Goal: Information Seeking & Learning: Learn about a topic

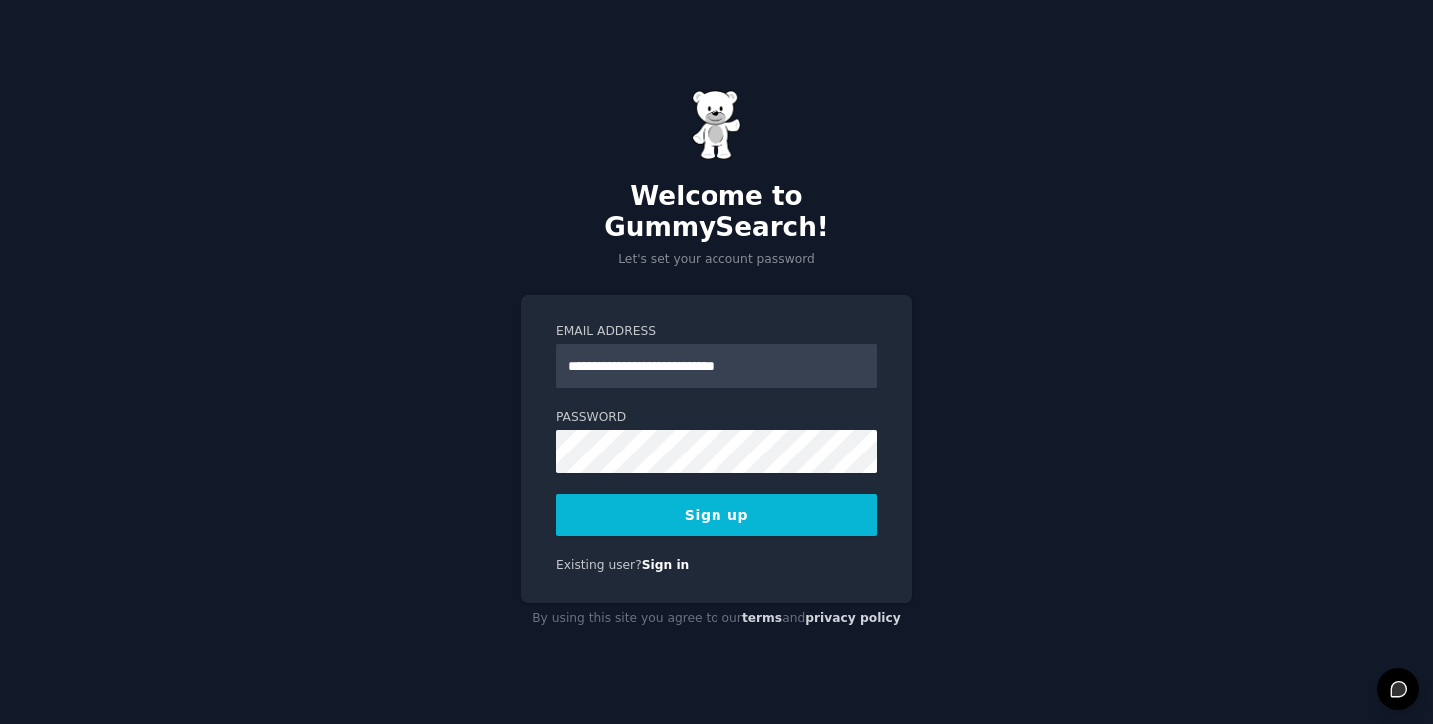
type input "**********"
click at [820, 503] on button "Sign up" at bounding box center [716, 515] width 320 height 42
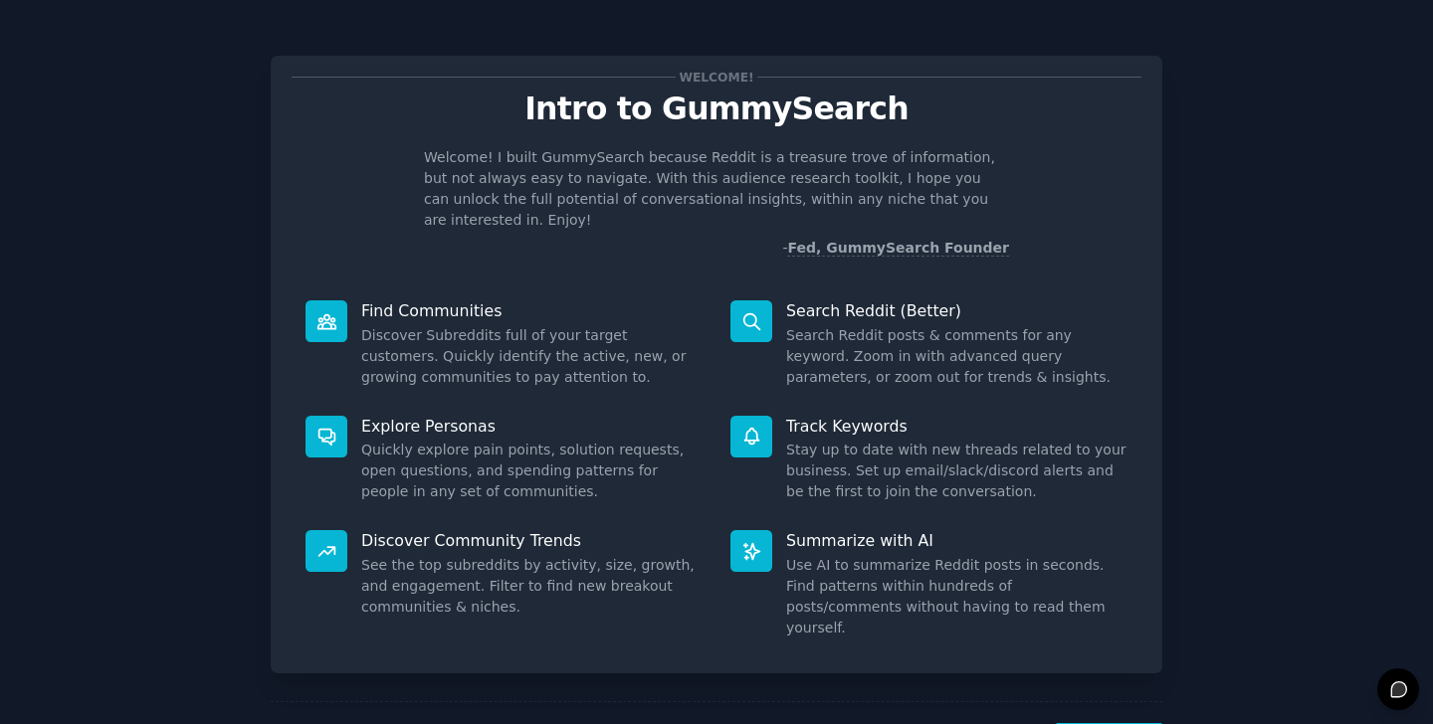
click at [1158, 142] on div "Welcome! Intro to GummySearch Welcome! I built GummySearch because Reddit is a …" at bounding box center [716, 365] width 891 height 618
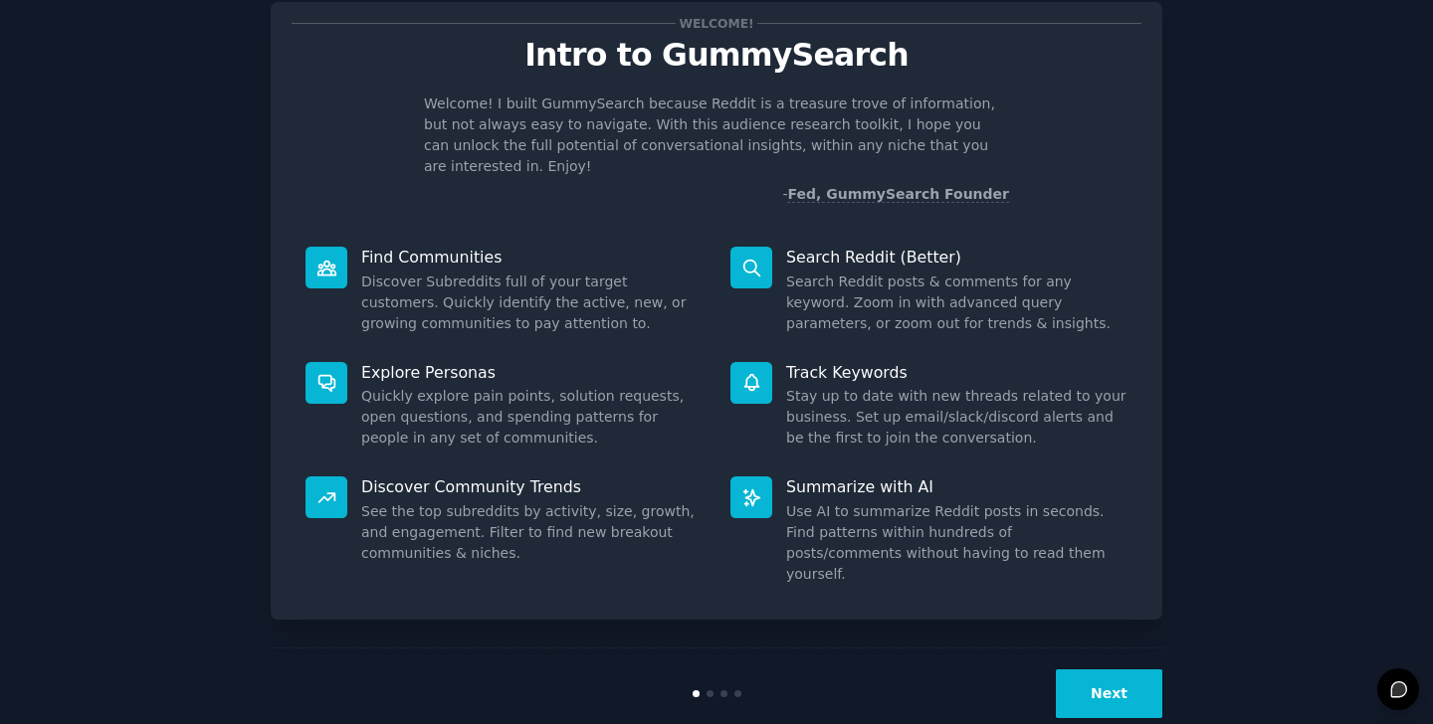
scroll to position [52, 0]
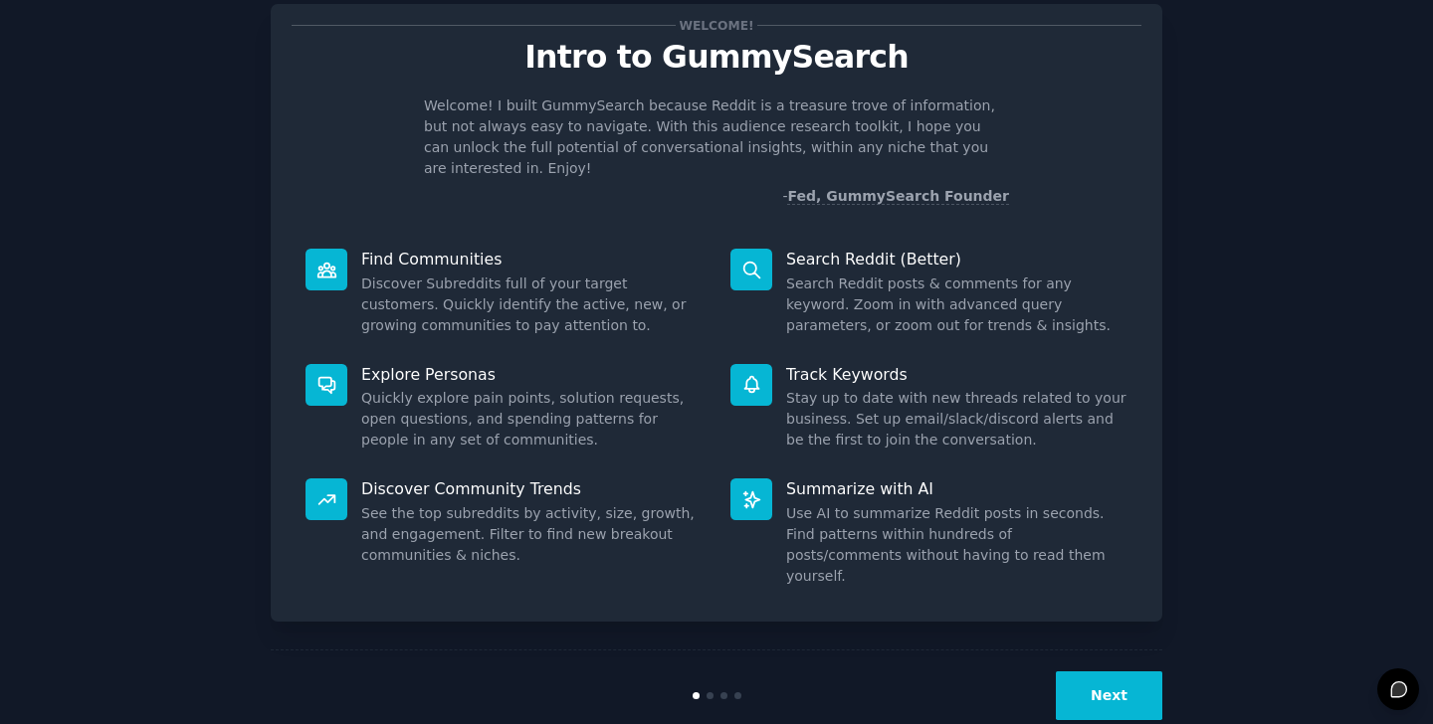
click at [1150, 672] on button "Next" at bounding box center [1109, 696] width 106 height 49
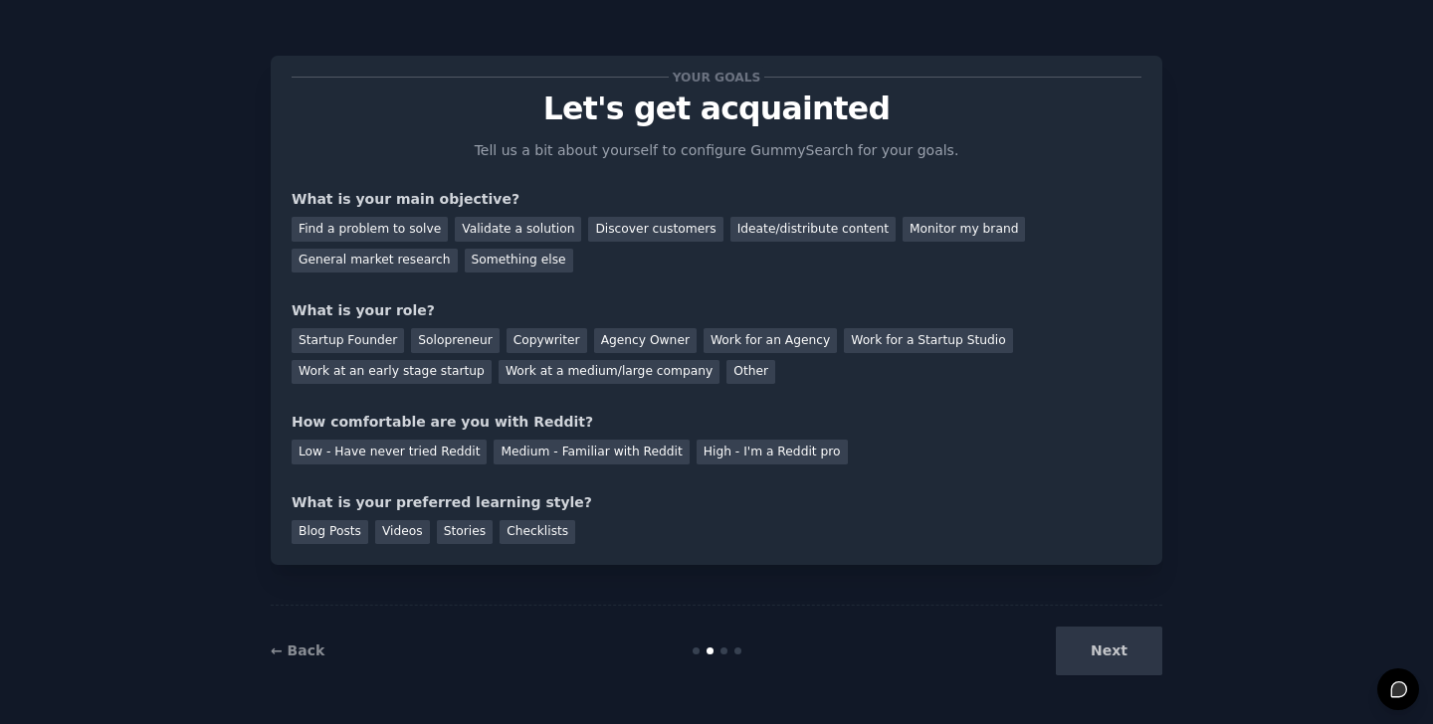
click at [1125, 665] on div "Next" at bounding box center [1013, 651] width 297 height 49
click at [706, 343] on div "Work for an Agency" at bounding box center [769, 340] width 133 height 25
click at [787, 224] on div "Ideate/distribute content" at bounding box center [812, 229] width 165 height 25
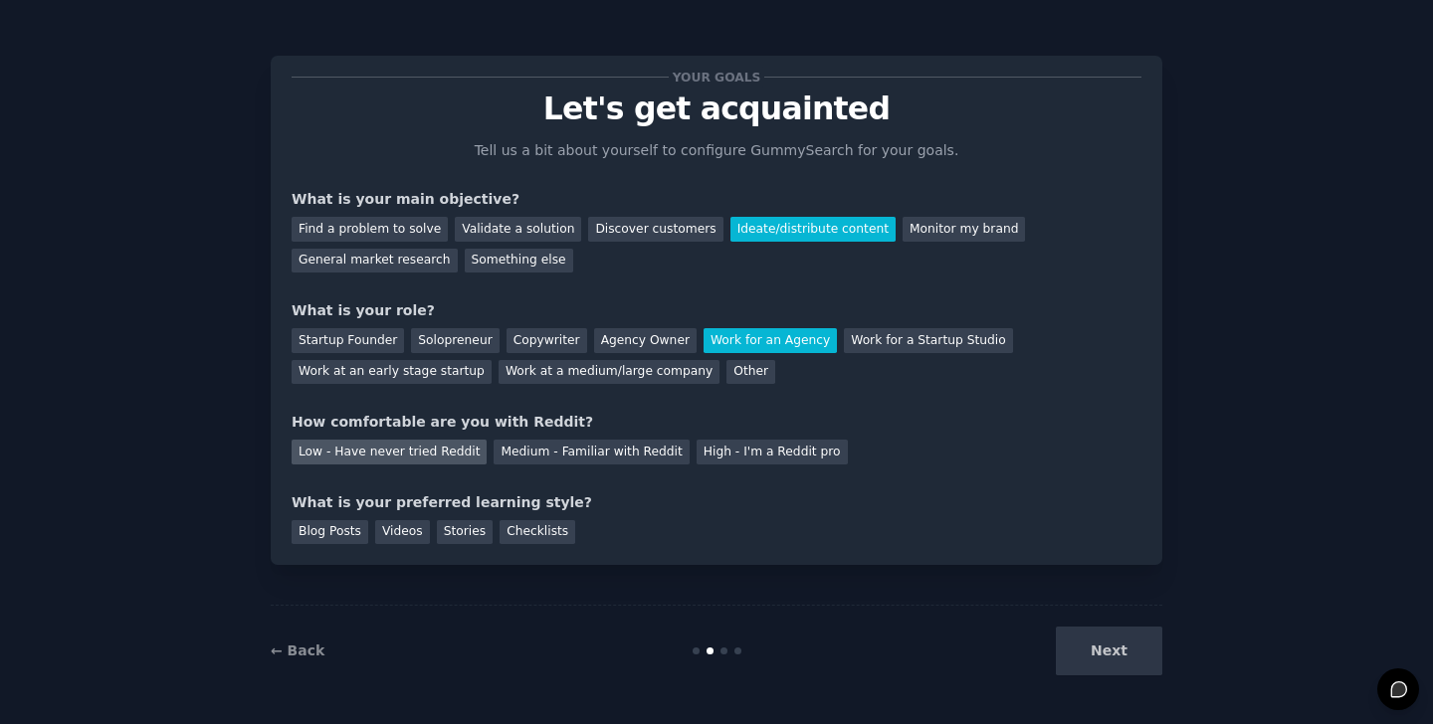
click at [418, 460] on div "Low - Have never tried Reddit" at bounding box center [388, 452] width 195 height 25
click at [358, 528] on div "Blog Posts" at bounding box center [329, 532] width 77 height 25
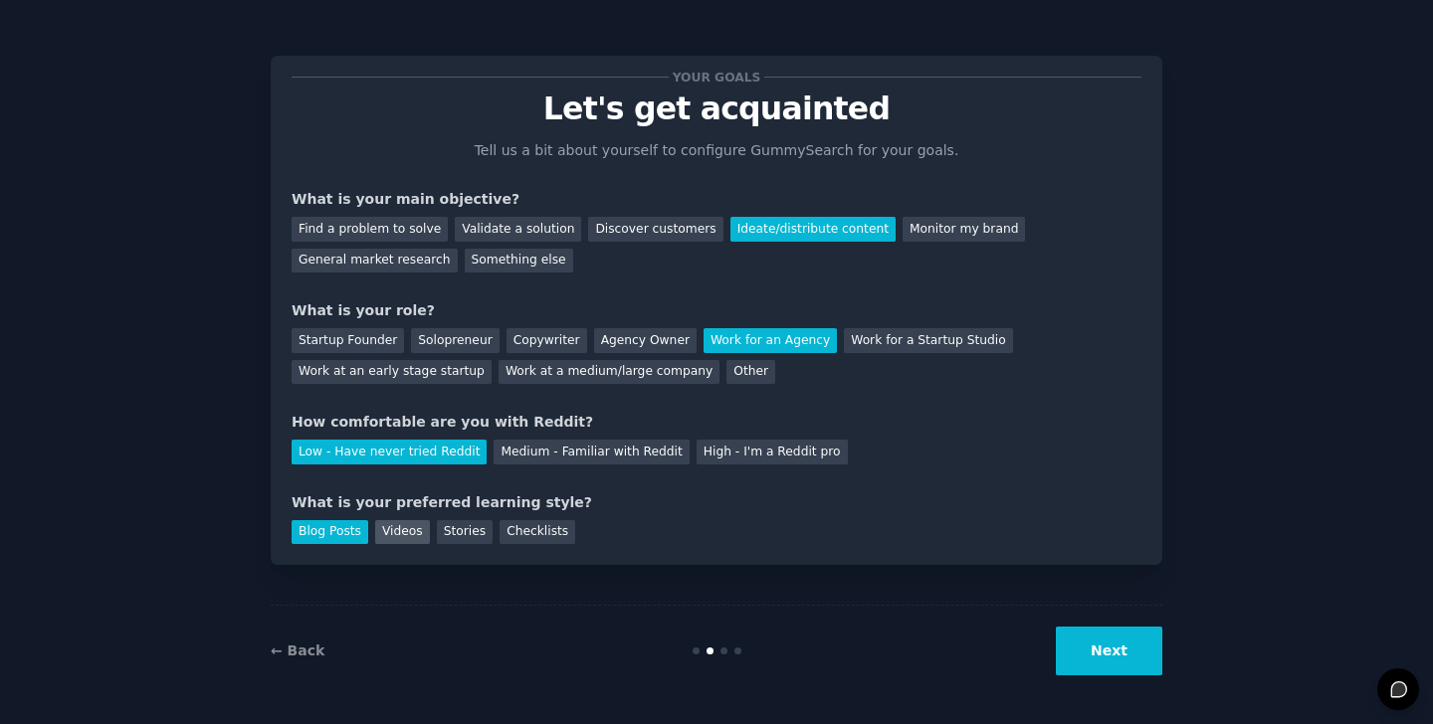
click at [415, 528] on div "Videos" at bounding box center [402, 532] width 55 height 25
click at [338, 541] on div "Blog Posts" at bounding box center [329, 532] width 77 height 25
click at [535, 533] on div "Checklists" at bounding box center [537, 532] width 76 height 25
click at [1130, 652] on button "Next" at bounding box center [1109, 651] width 106 height 49
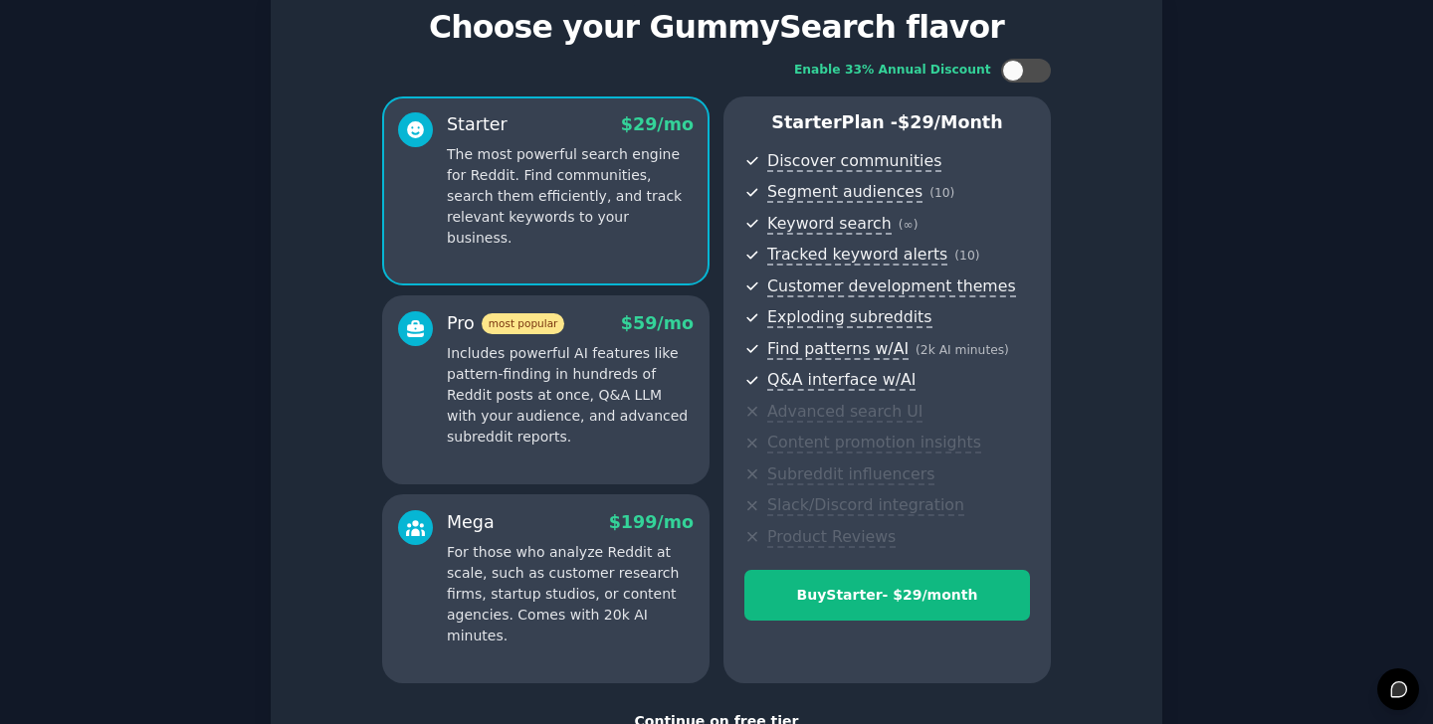
scroll to position [83, 0]
click at [544, 159] on p "The most powerful search engine for Reddit. Find communities, search them effic…" at bounding box center [570, 195] width 247 height 104
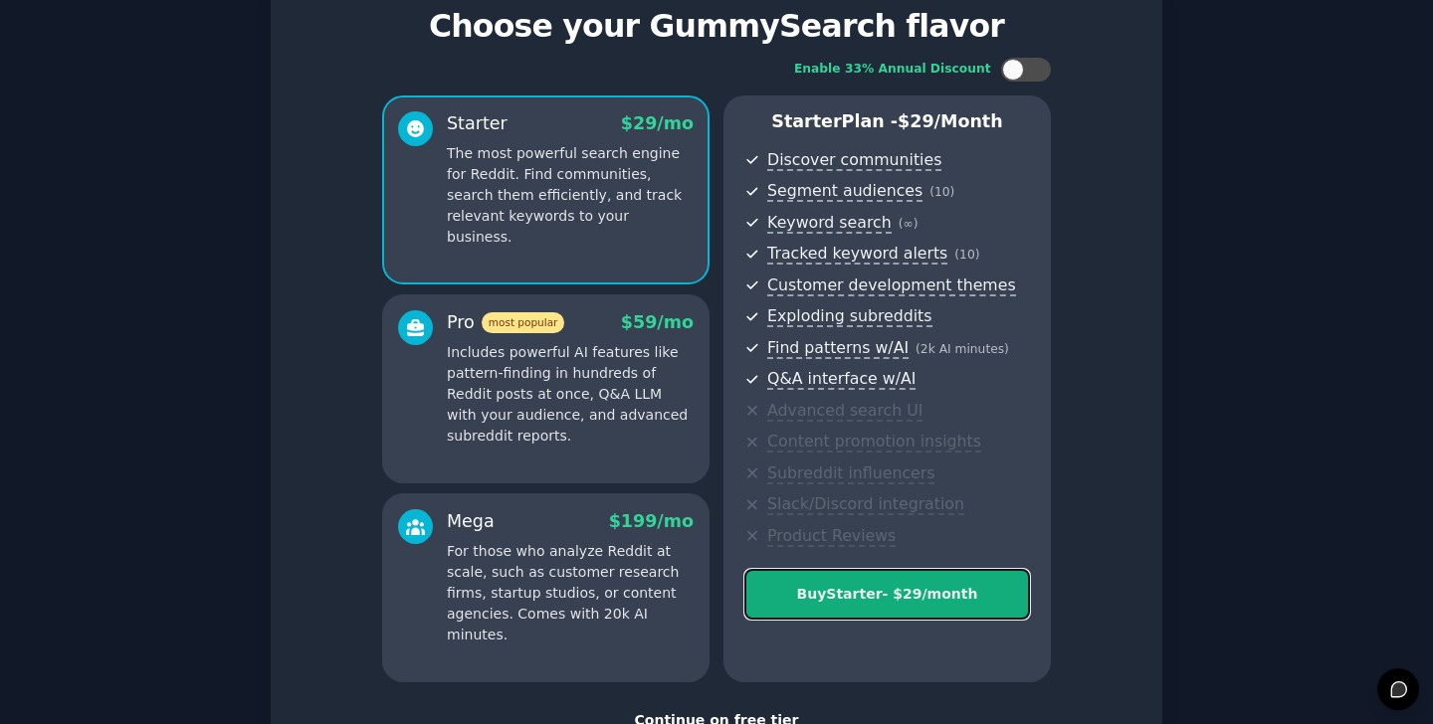
click at [829, 617] on button "Buy Starter - $ 29 /month" at bounding box center [887, 594] width 286 height 51
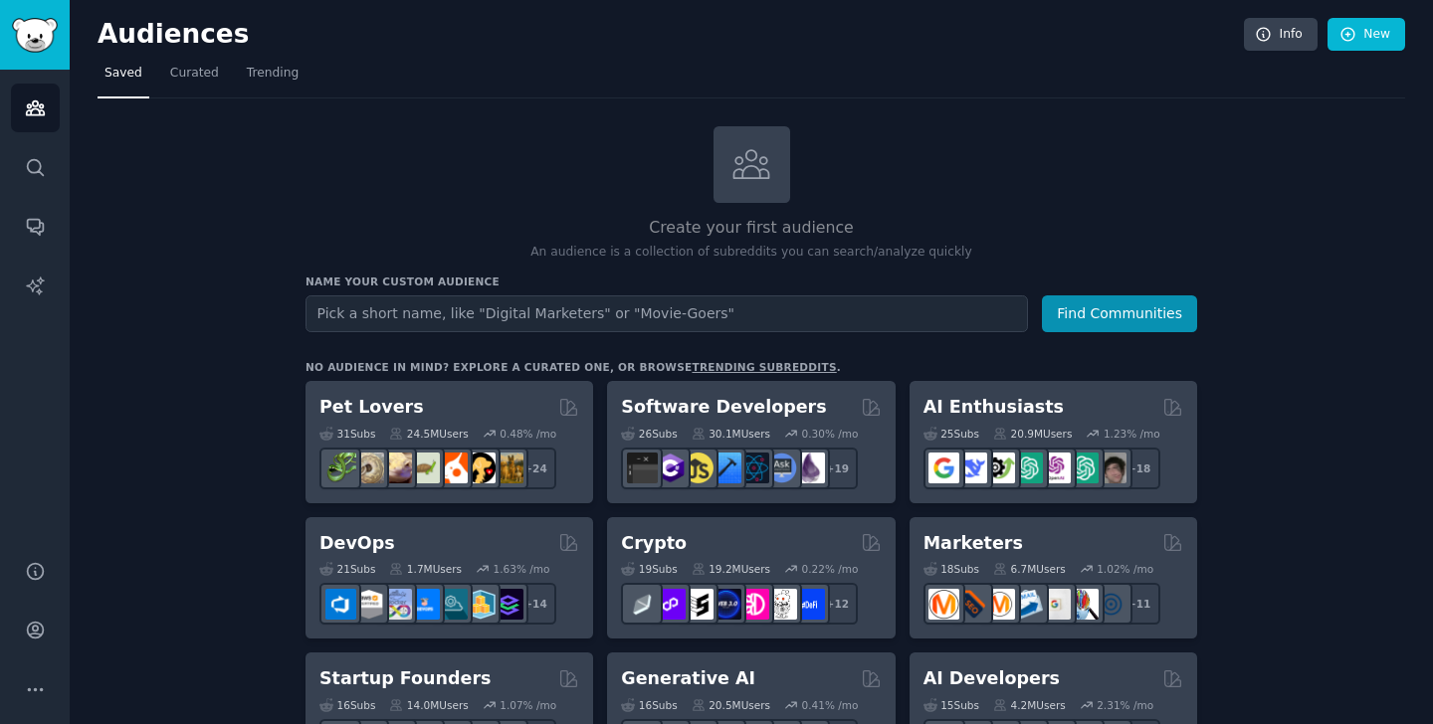
click at [391, 315] on input "text" at bounding box center [666, 313] width 722 height 37
type input "home buyers"
click at [1068, 322] on button "Find Communities" at bounding box center [1119, 313] width 155 height 37
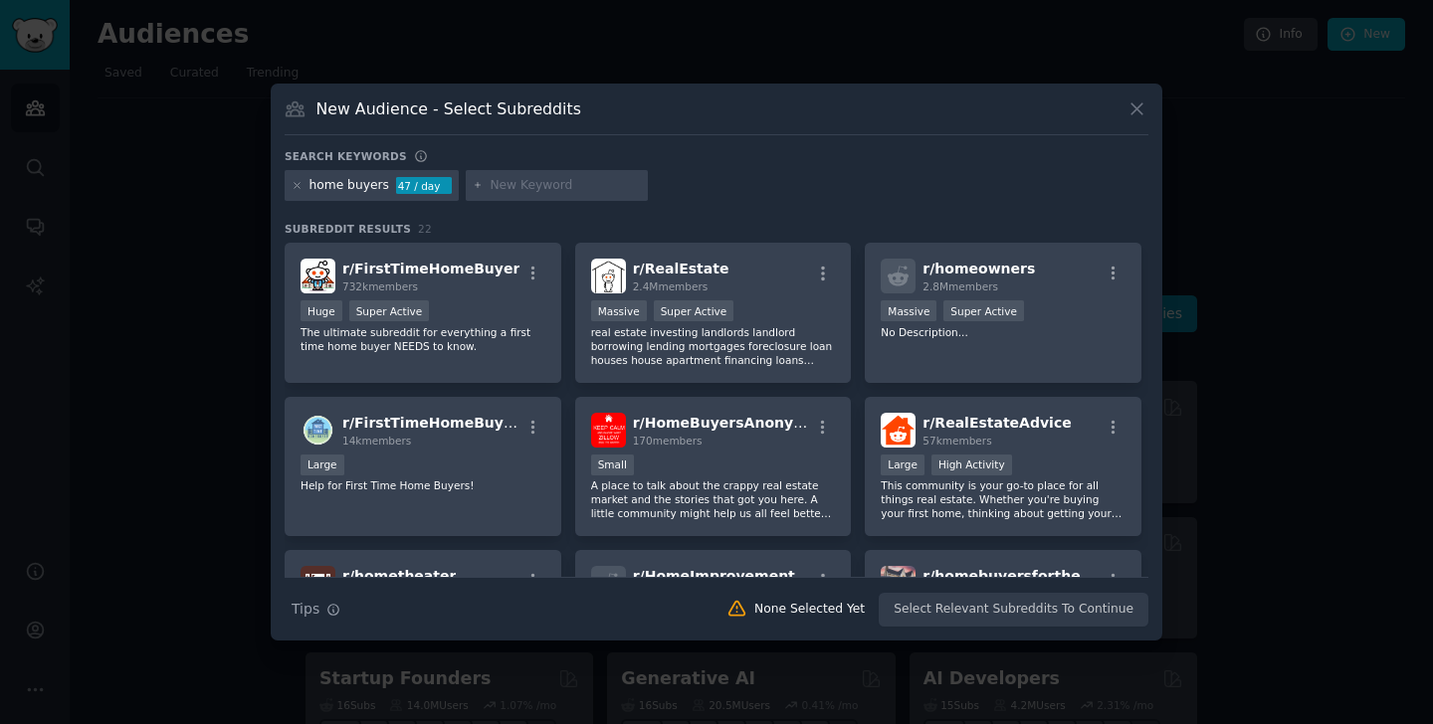
click at [508, 188] on input "text" at bounding box center [564, 186] width 151 height 18
type input "a"
type input "las vegas real estate"
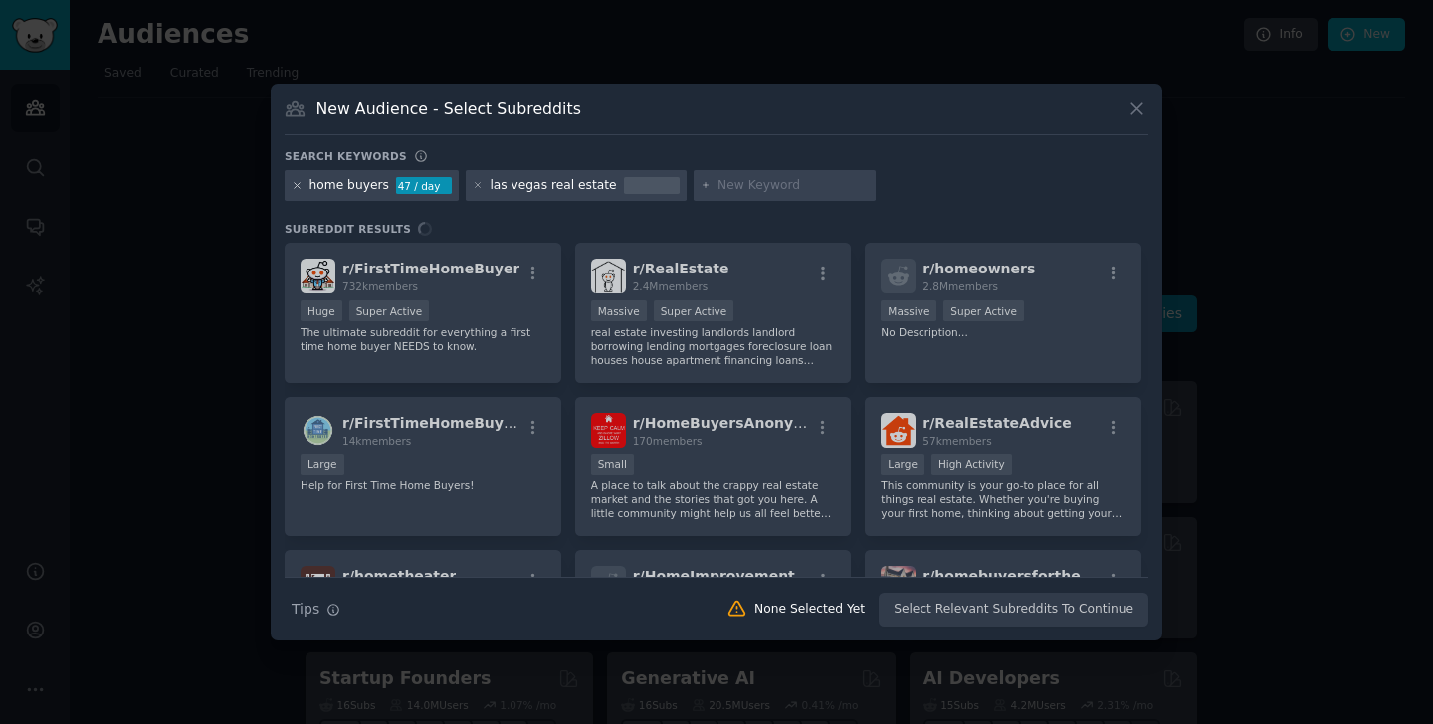
click at [297, 186] on icon at bounding box center [296, 185] width 5 height 5
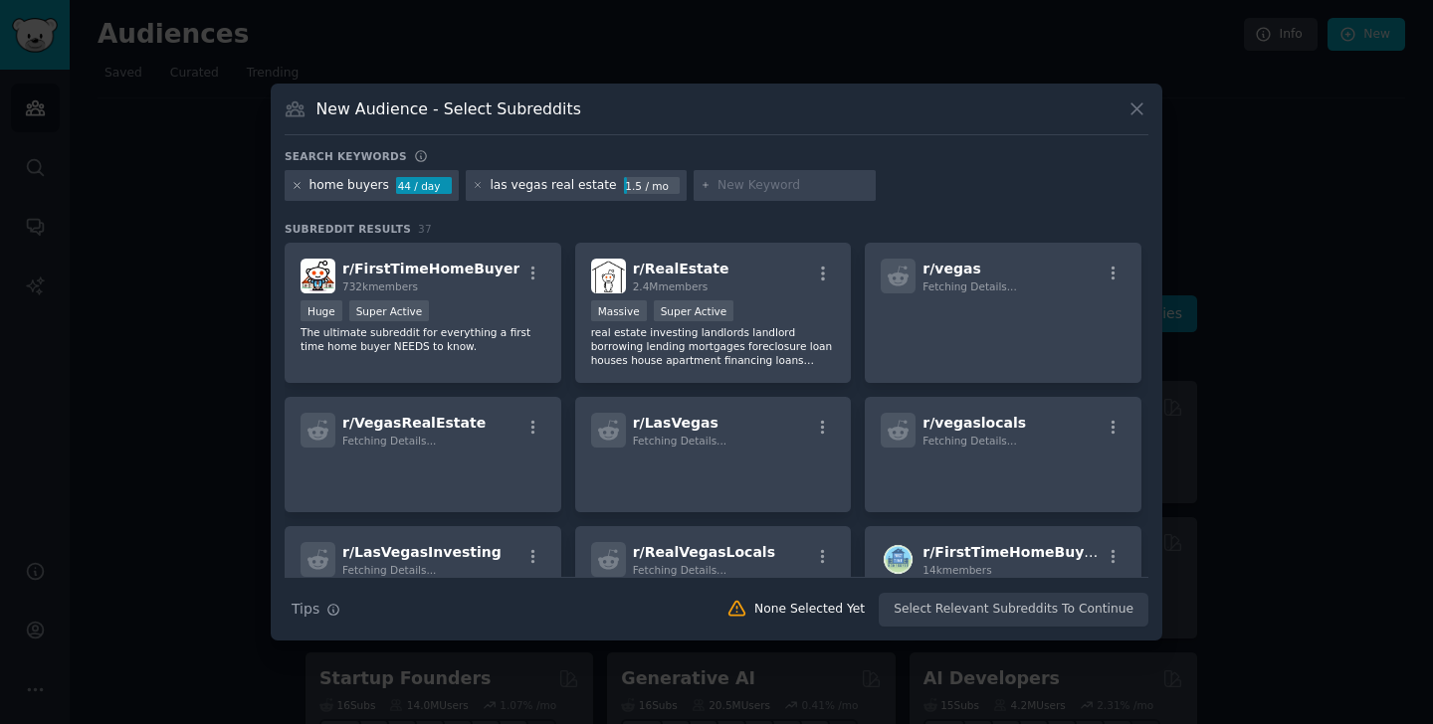
click at [298, 184] on icon at bounding box center [296, 185] width 11 height 11
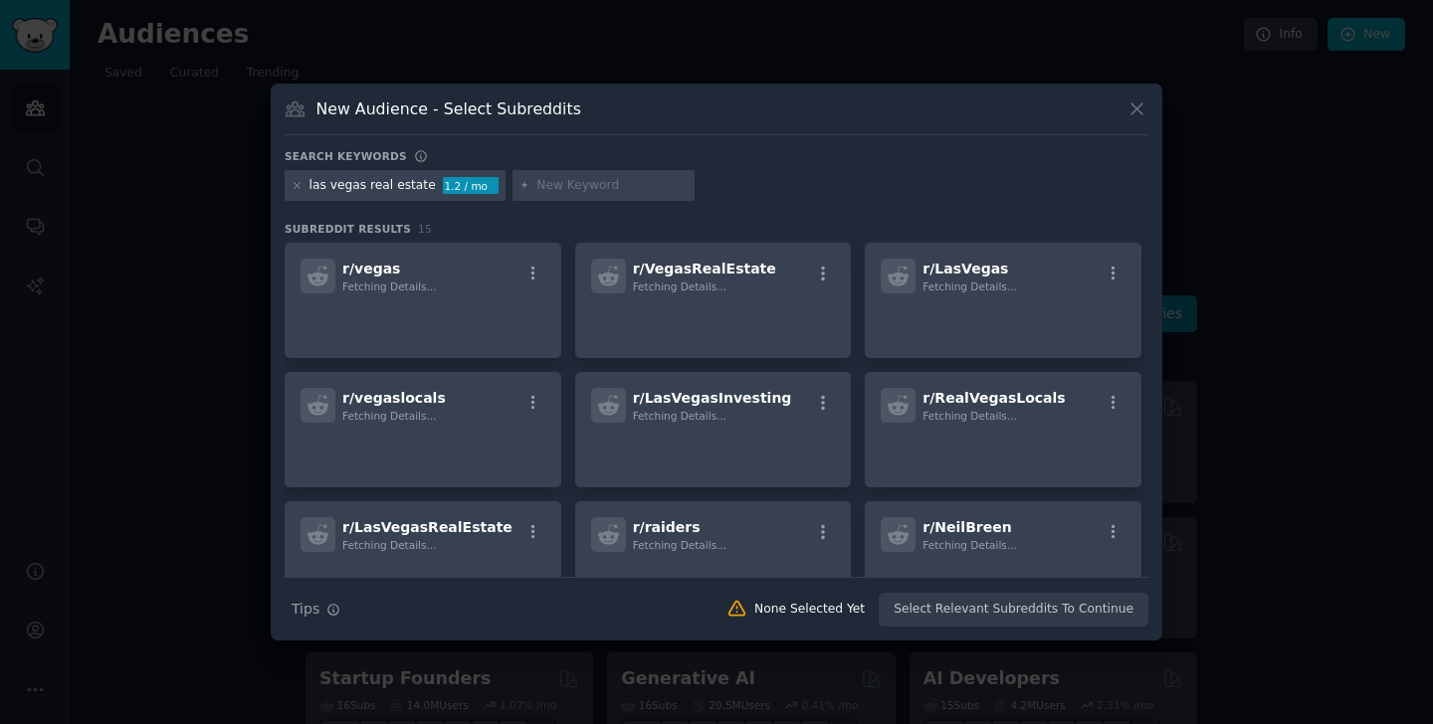
click at [551, 172] on div at bounding box center [603, 186] width 183 height 32
click at [551, 189] on input "text" at bounding box center [611, 186] width 151 height 18
type input "l"
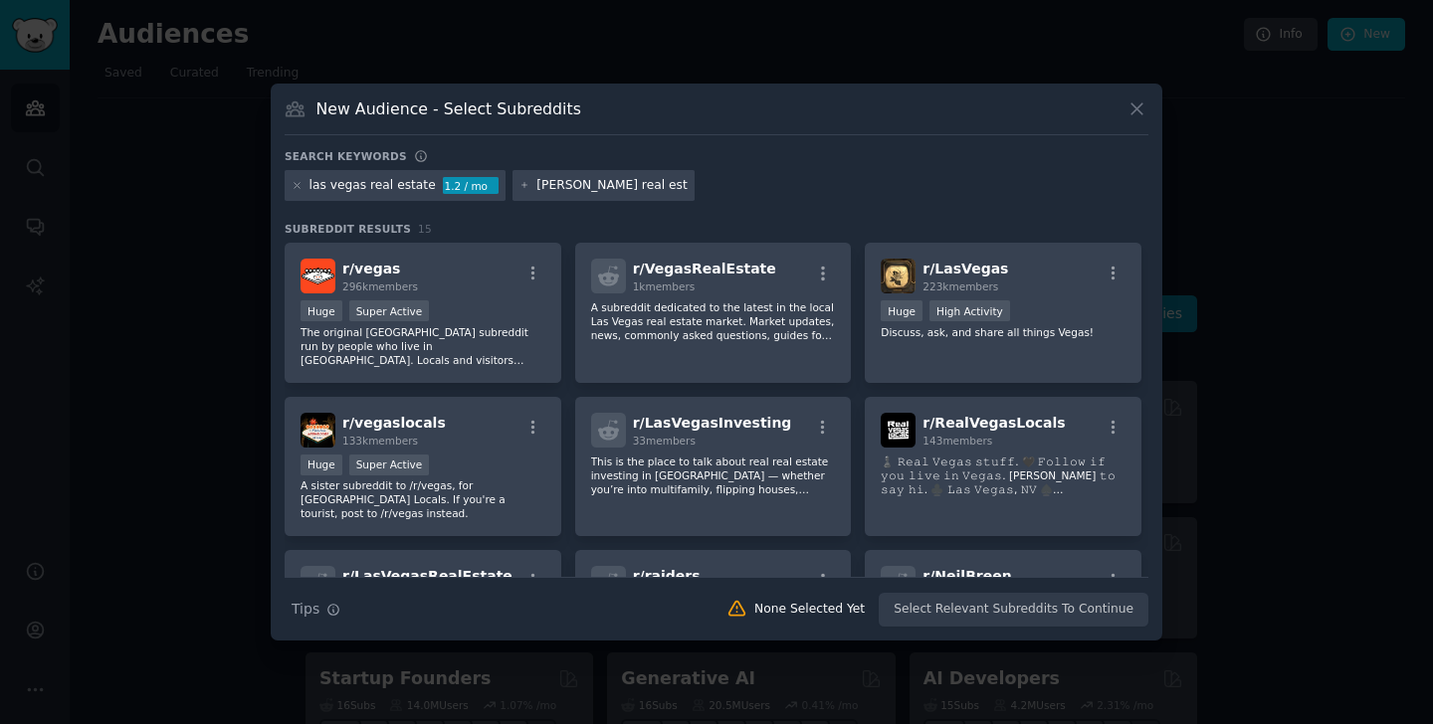
type input "[PERSON_NAME] real estate"
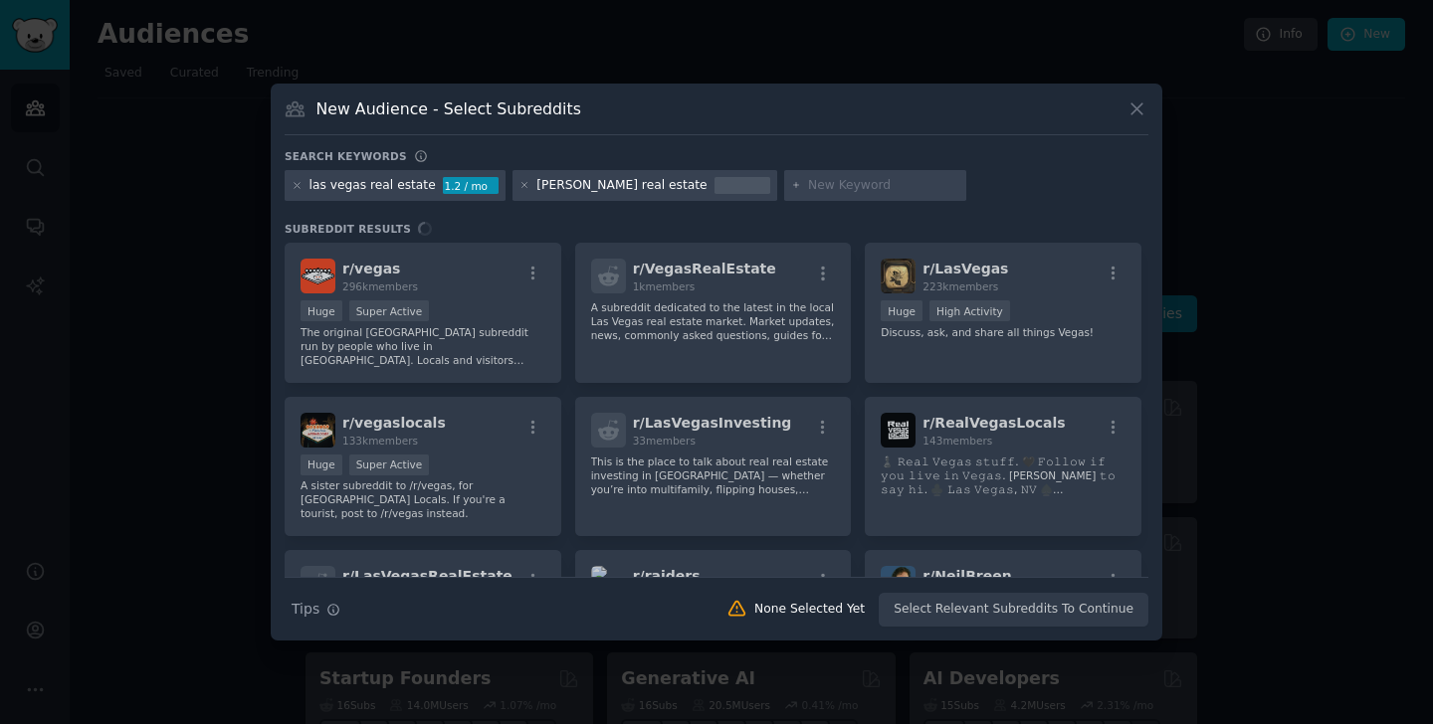
click at [808, 189] on input "text" at bounding box center [883, 186] width 151 height 18
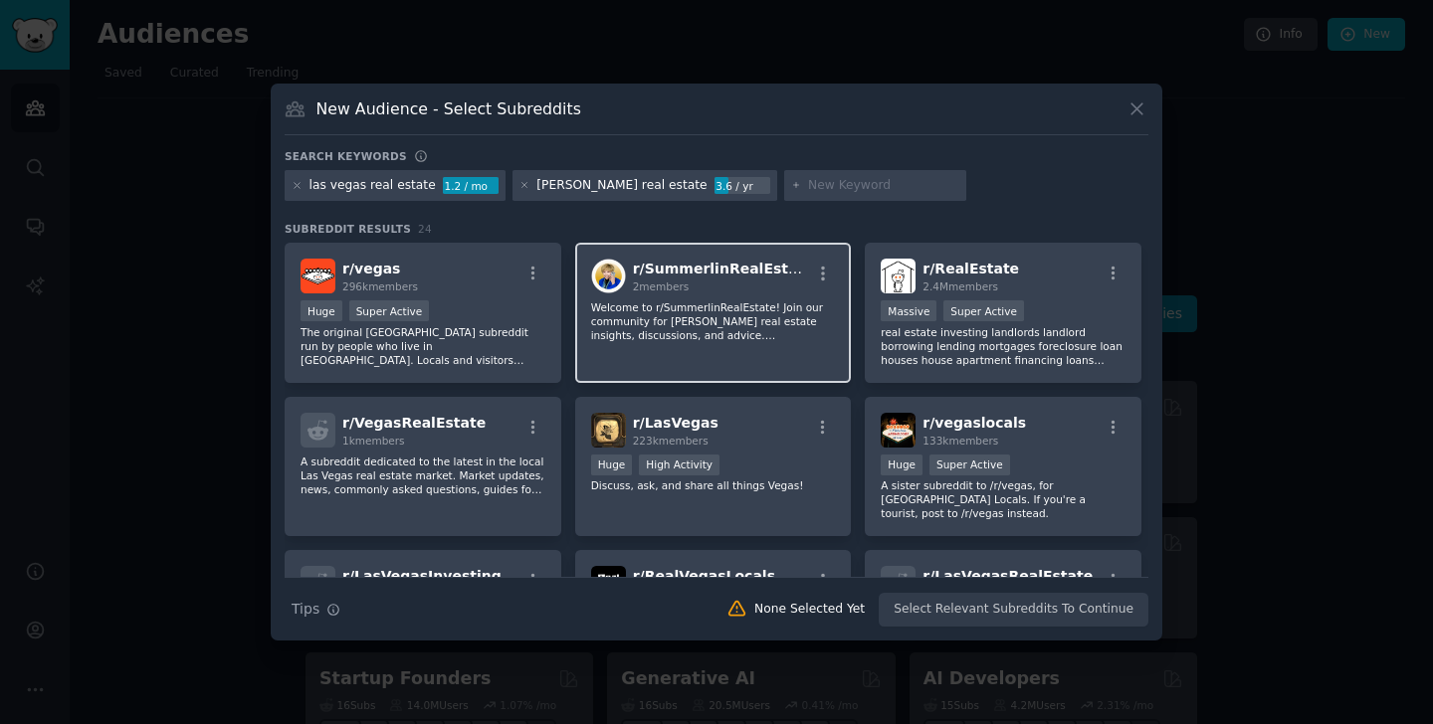
click at [682, 270] on span "r/ SummerlinRealEstate" at bounding box center [723, 269] width 181 height 16
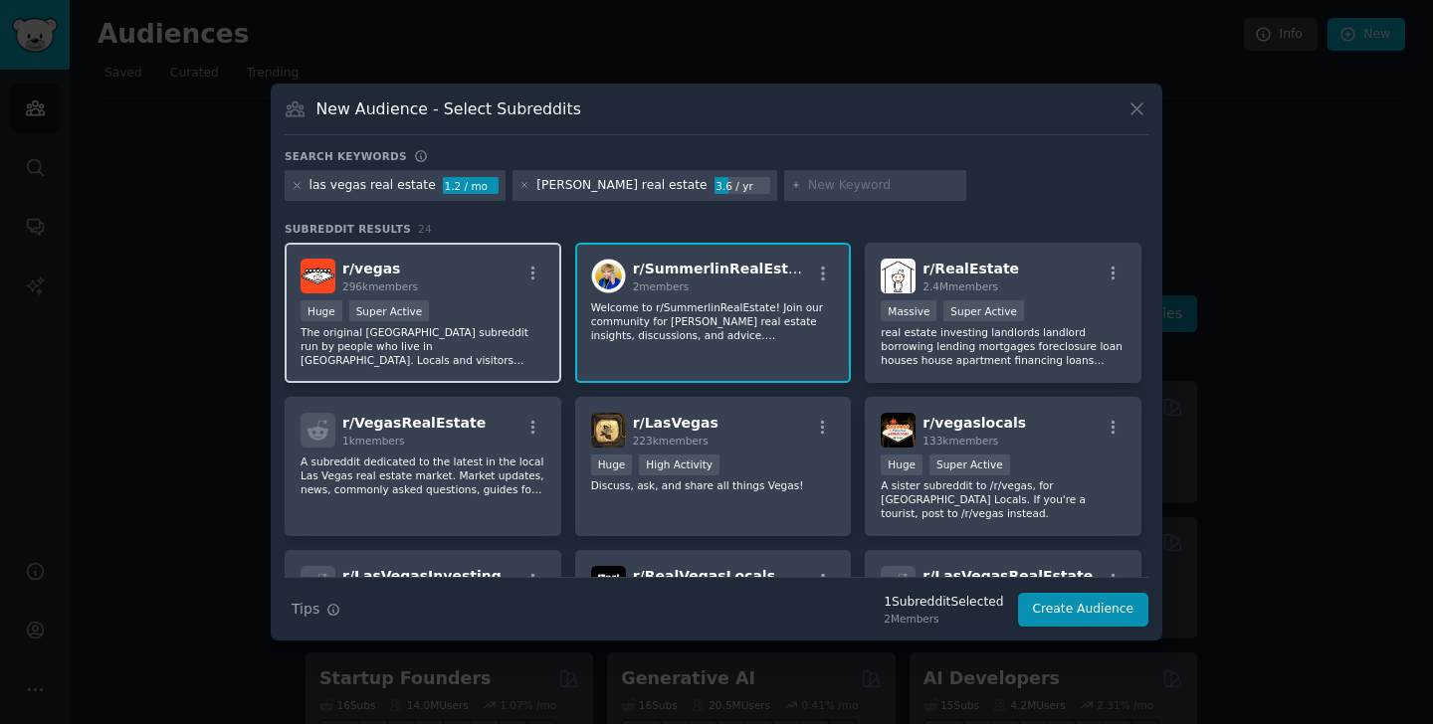
click at [426, 316] on div ">= 95th percentile for submissions / day Huge Super Active" at bounding box center [422, 312] width 245 height 25
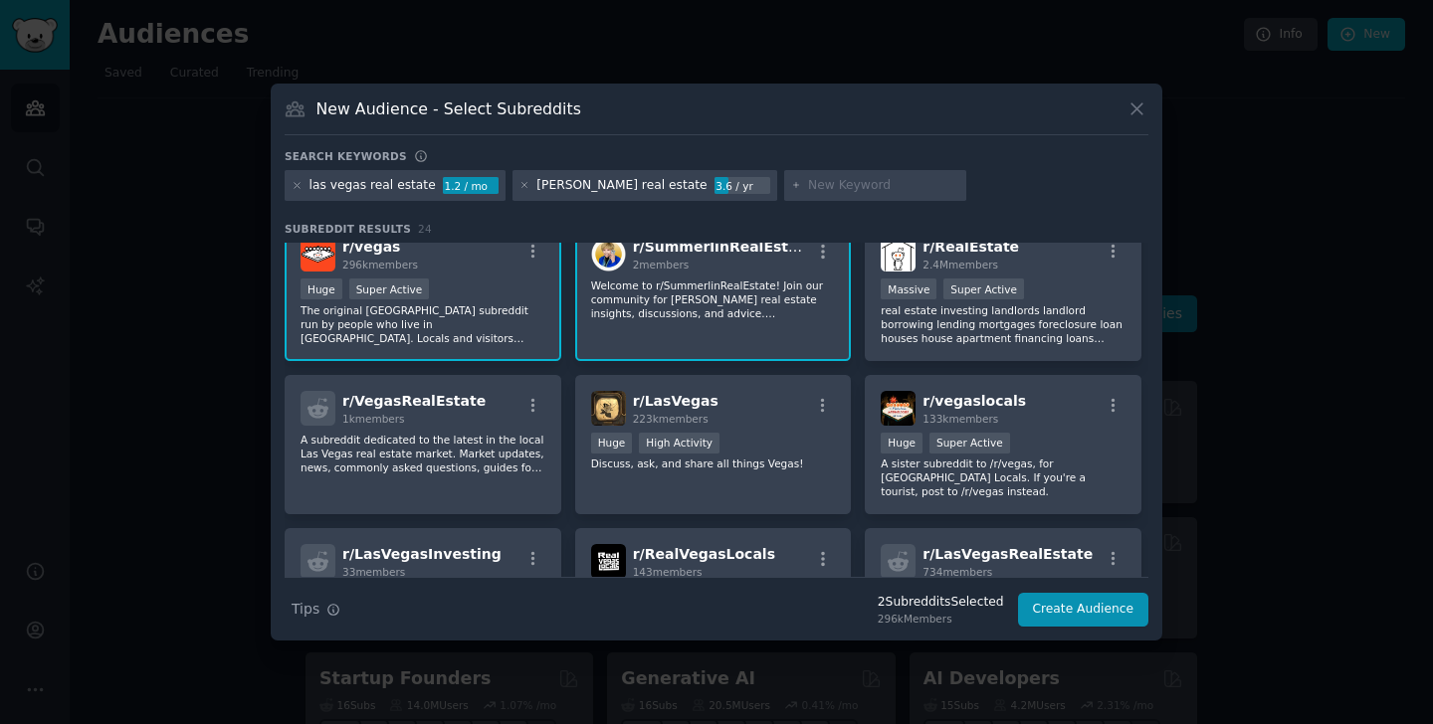
scroll to position [23, 0]
click at [970, 481] on p "A sister subreddit to /r/vegas, for [GEOGRAPHIC_DATA] Locals. If you're a touri…" at bounding box center [1002, 477] width 245 height 42
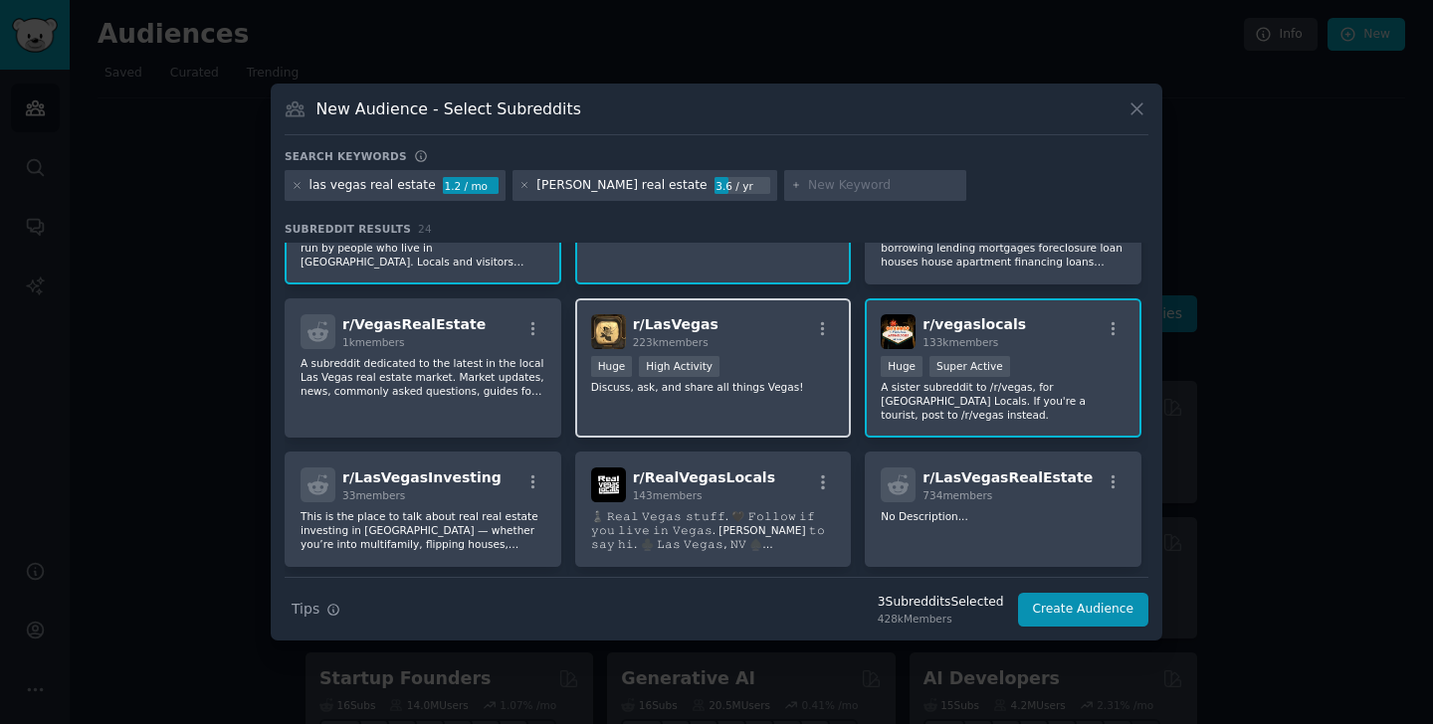
scroll to position [110, 0]
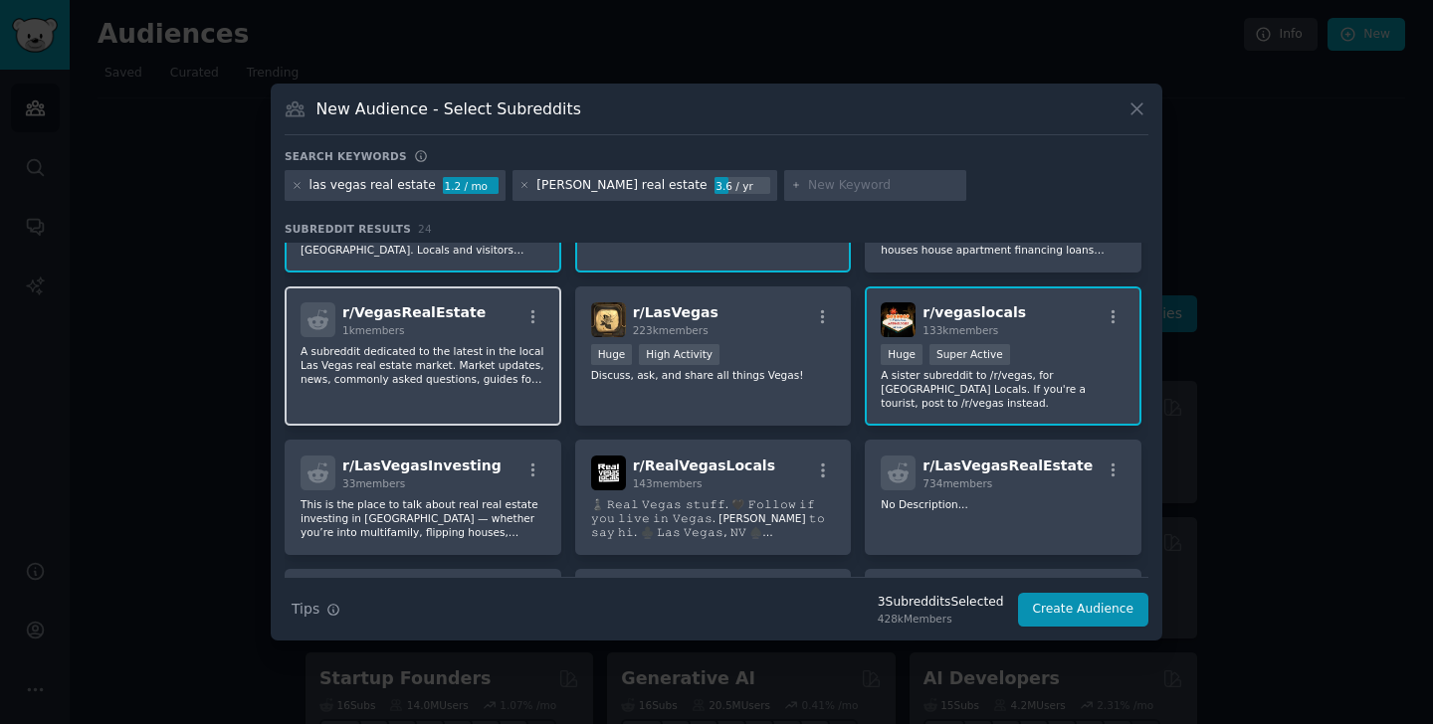
click at [433, 363] on p "A subreddit dedicated to the latest in the local Las Vegas real estate market. …" at bounding box center [422, 365] width 245 height 42
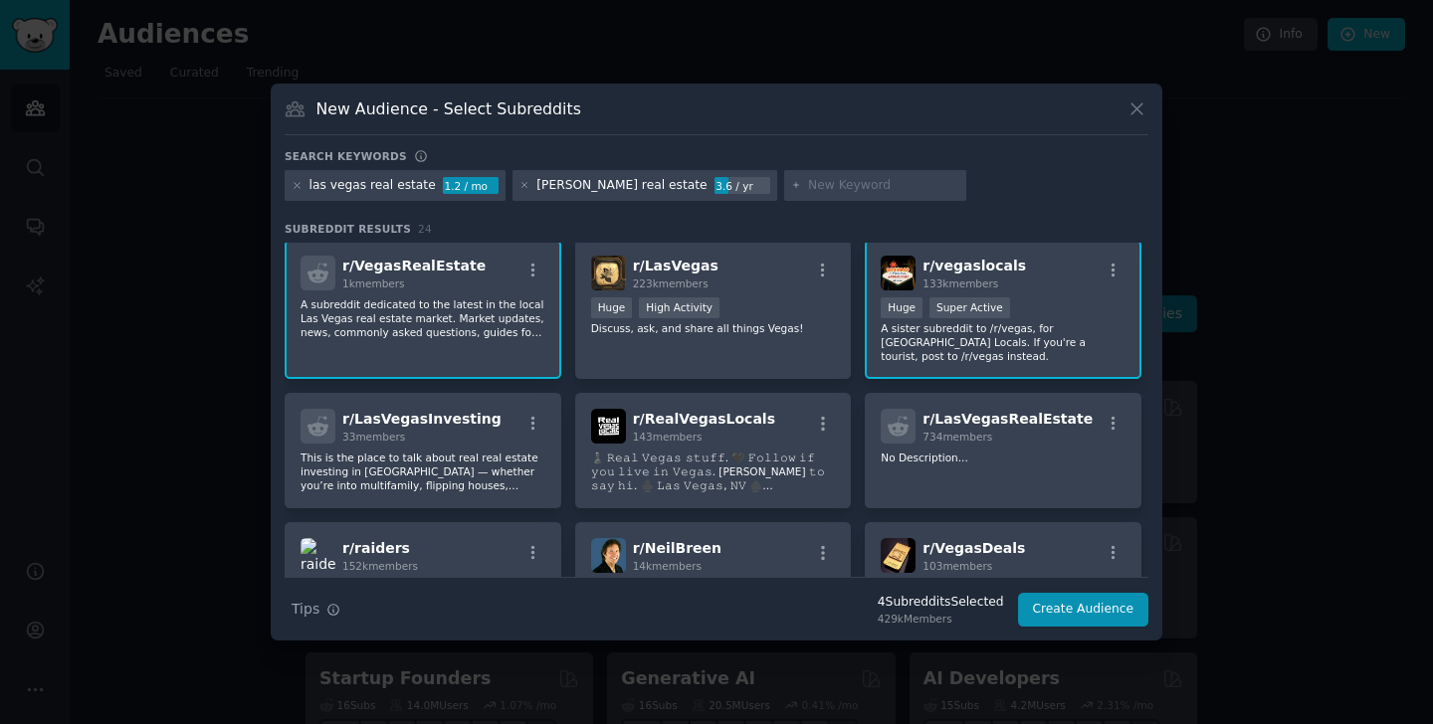
scroll to position [161, 0]
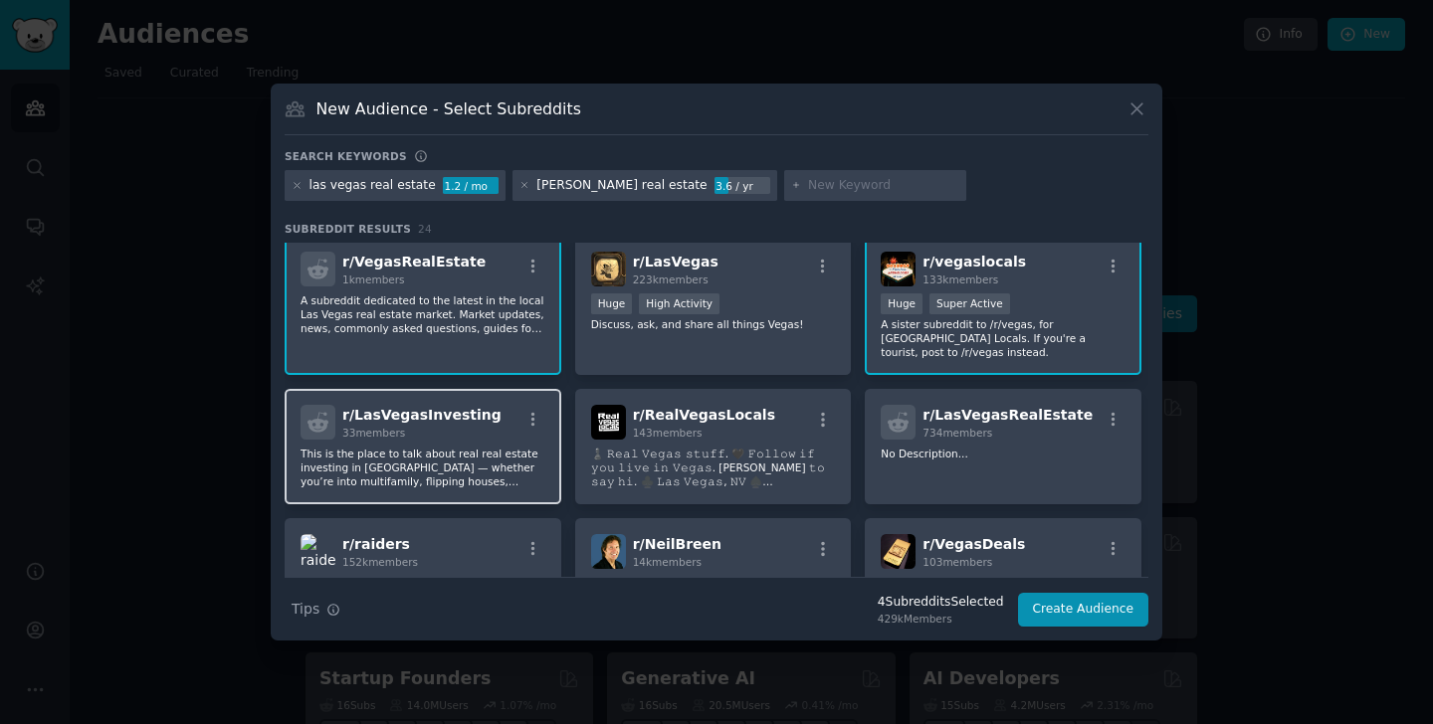
click at [471, 443] on div "r/ LasVegasInvesting 33 members This is the place to talk about real real estat…" at bounding box center [423, 446] width 277 height 115
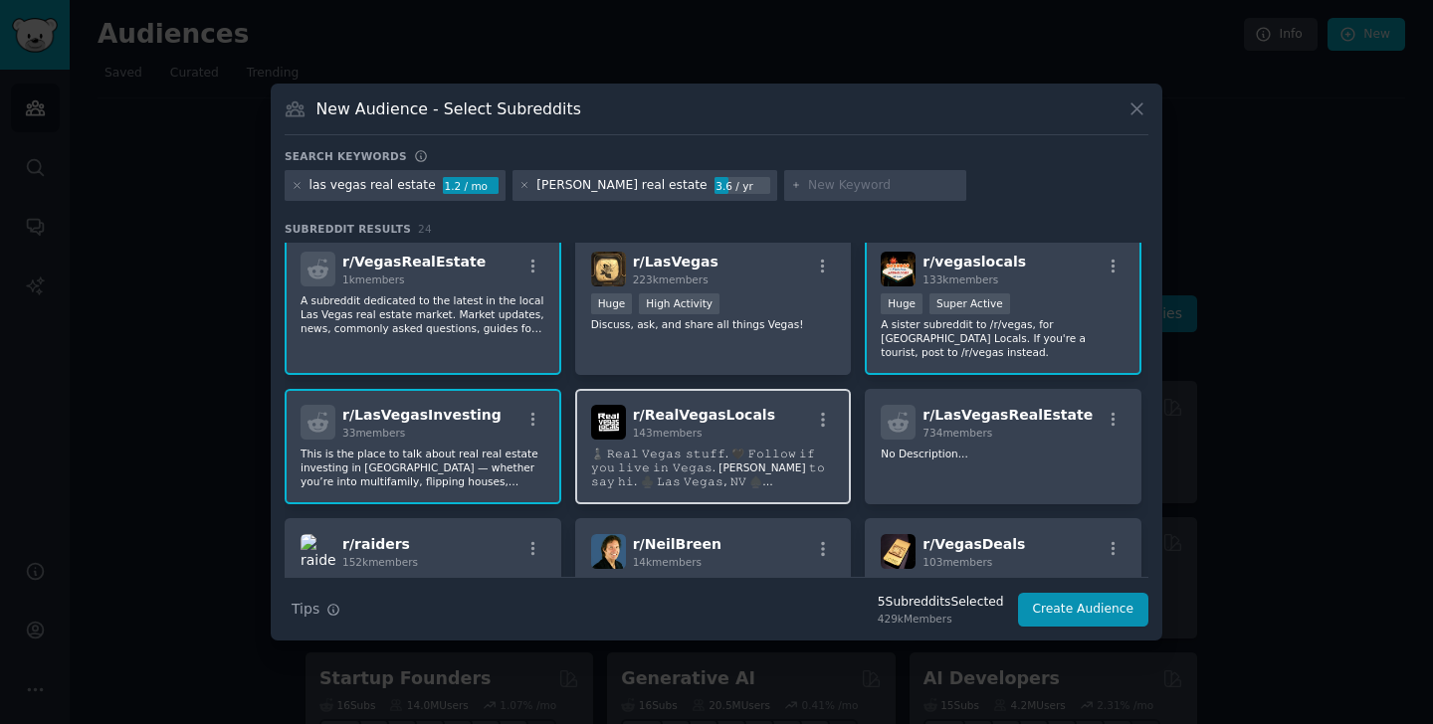
scroll to position [261, 0]
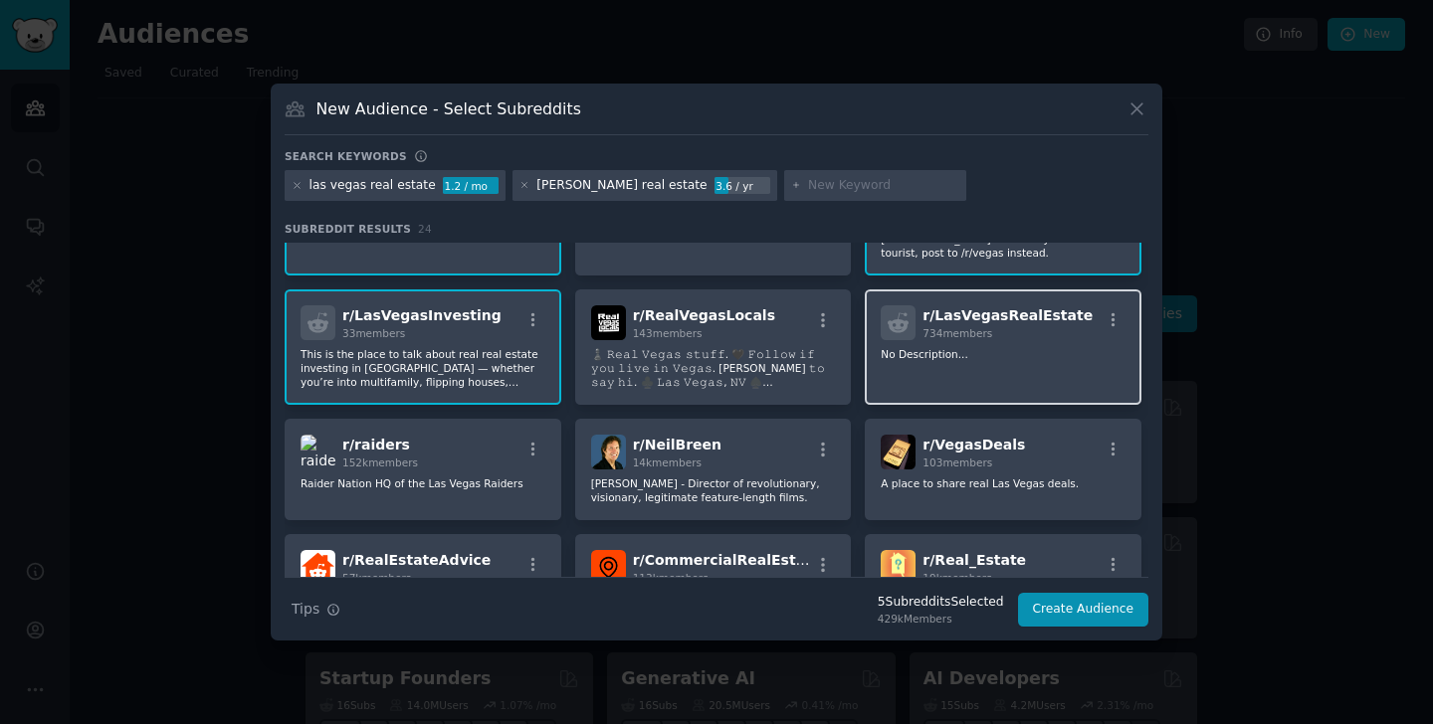
click at [974, 356] on p "No Description..." at bounding box center [1002, 354] width 245 height 14
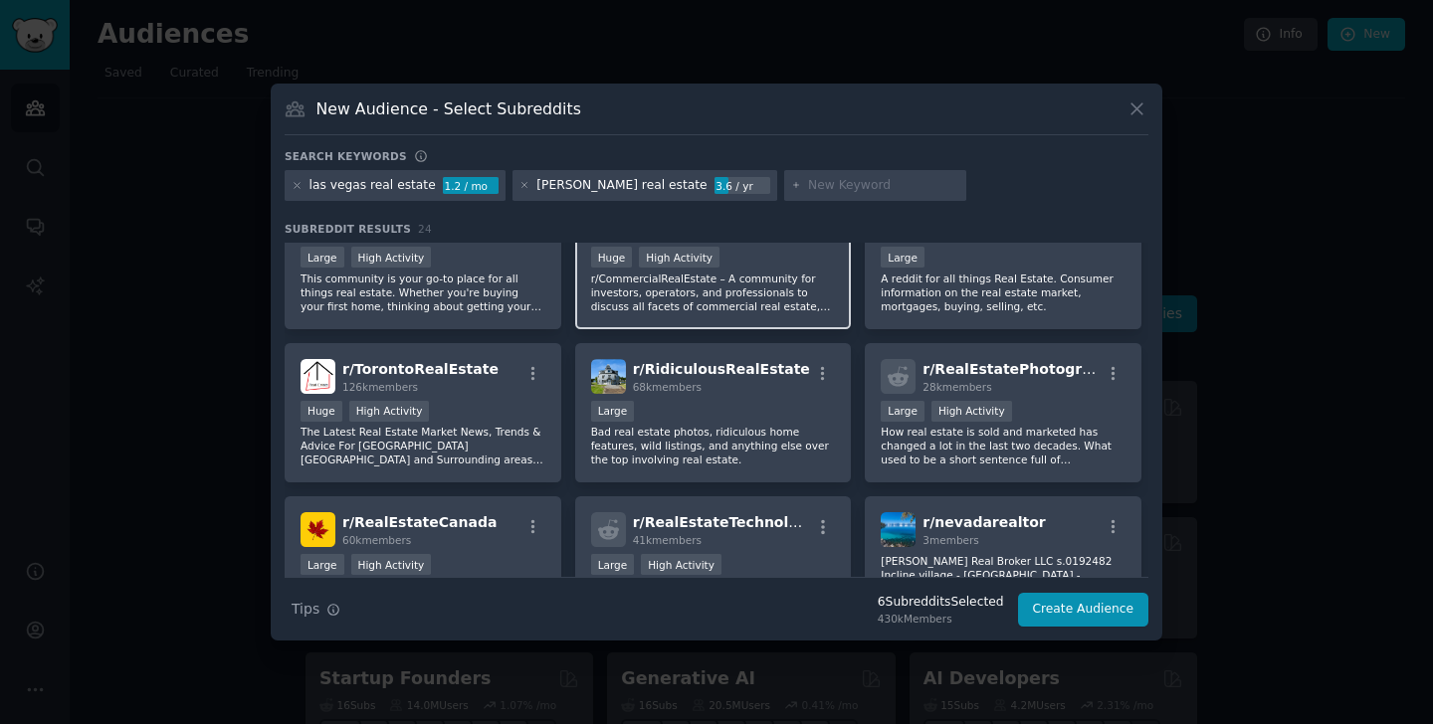
scroll to position [512, 0]
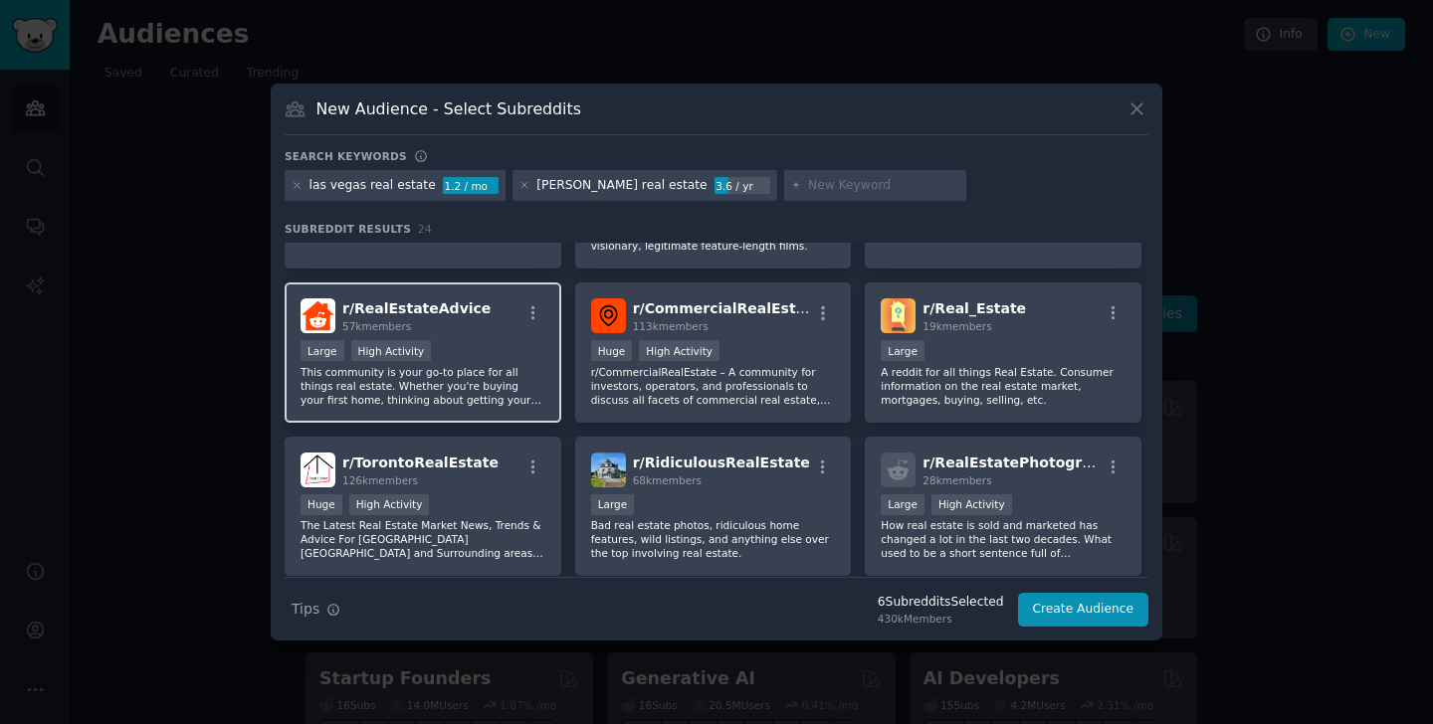
click at [483, 342] on div "Large High Activity" at bounding box center [422, 352] width 245 height 25
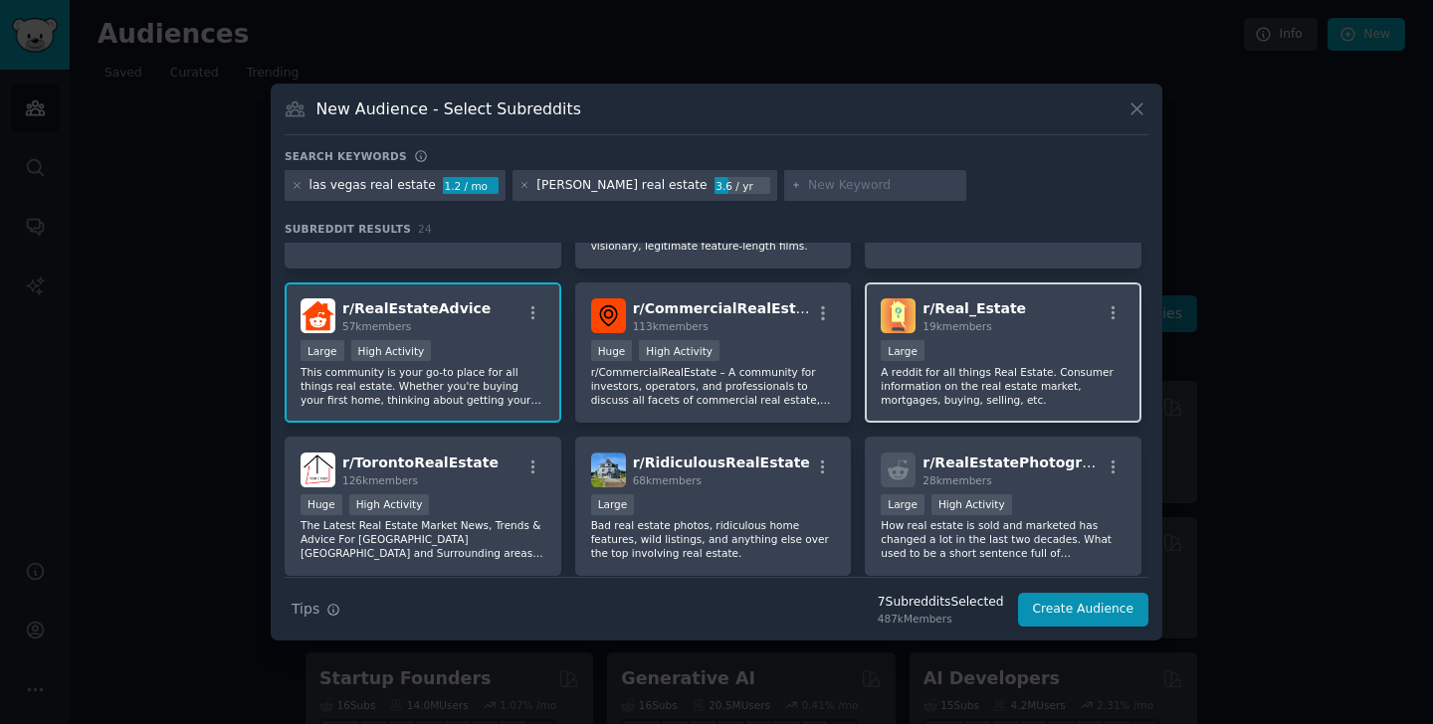
click at [918, 378] on p "A reddit for all things Real Estate. Consumer information on the real estate ma…" at bounding box center [1002, 386] width 245 height 42
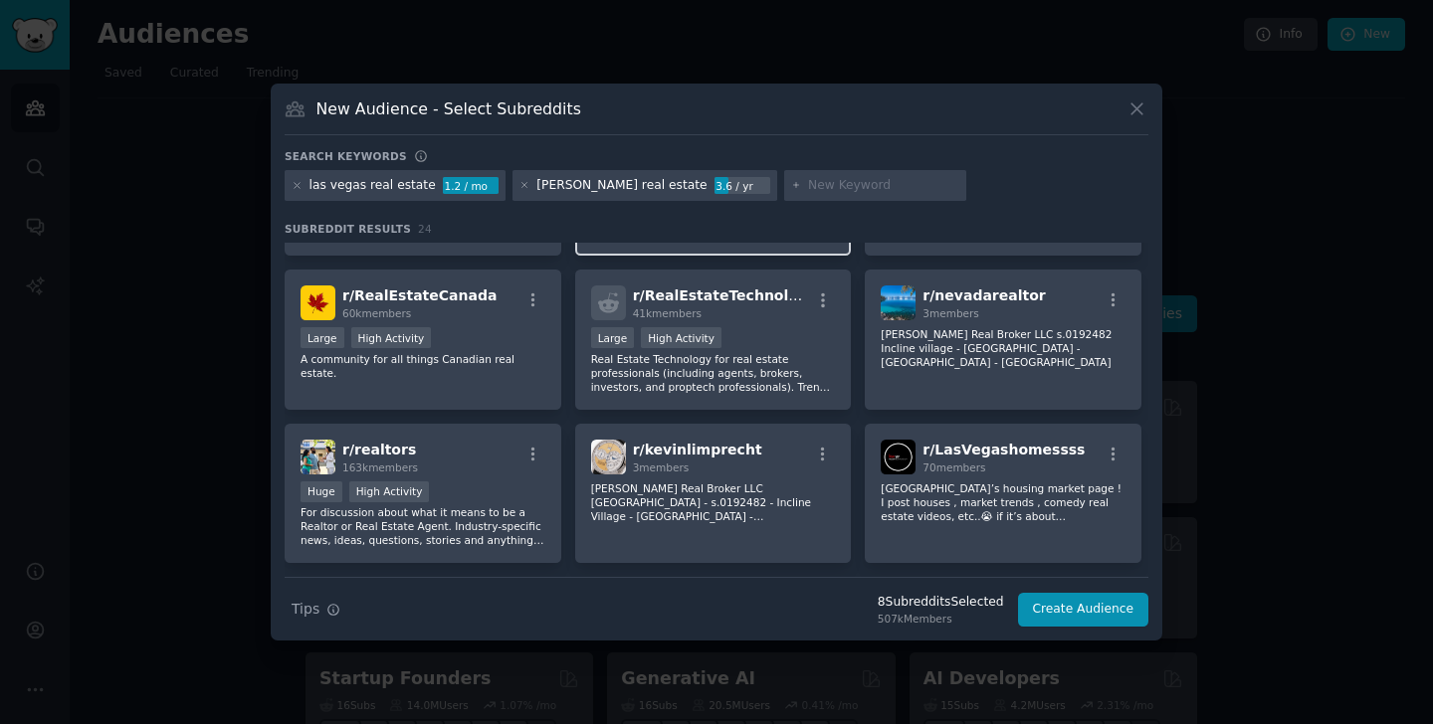
scroll to position [844, 0]
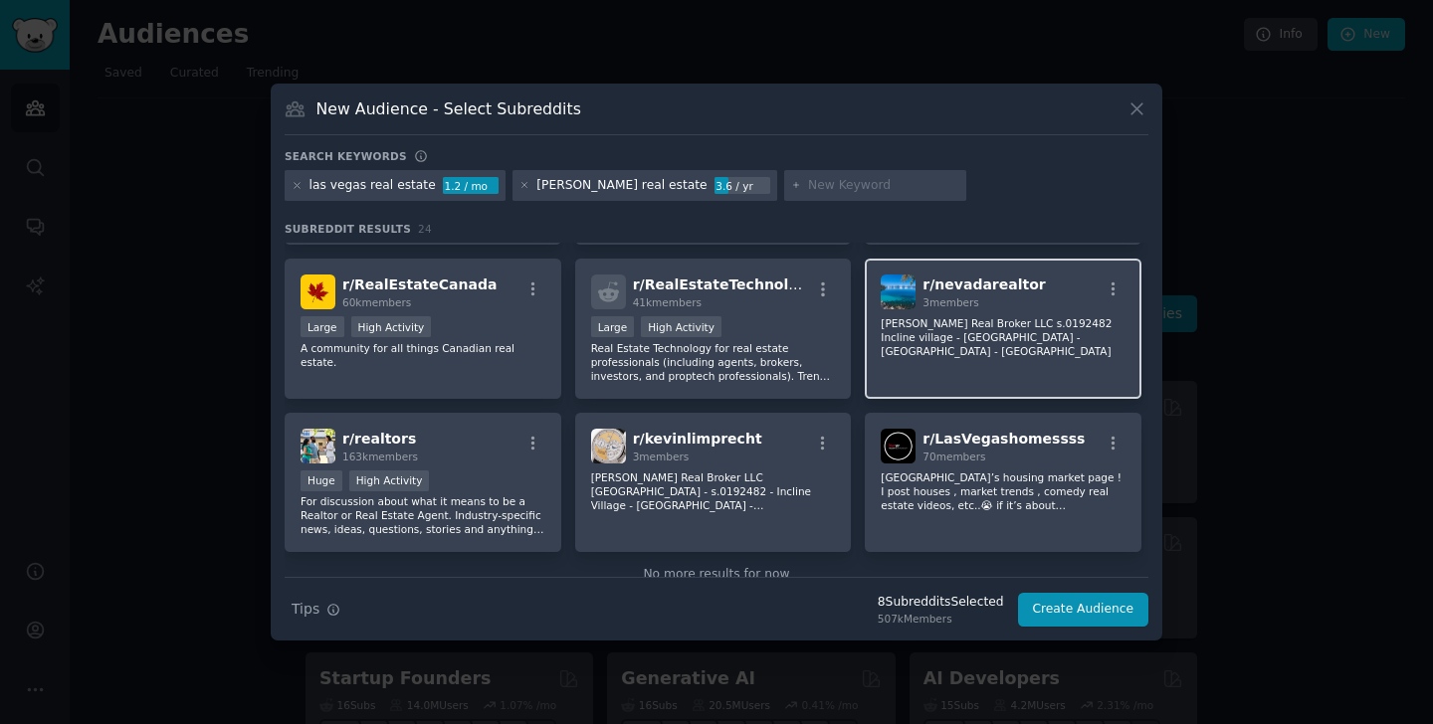
click at [960, 354] on div "r/ nevadarealtor 3 members [PERSON_NAME] Real Broker LLC s.0192482 Incline vill…" at bounding box center [1003, 329] width 277 height 140
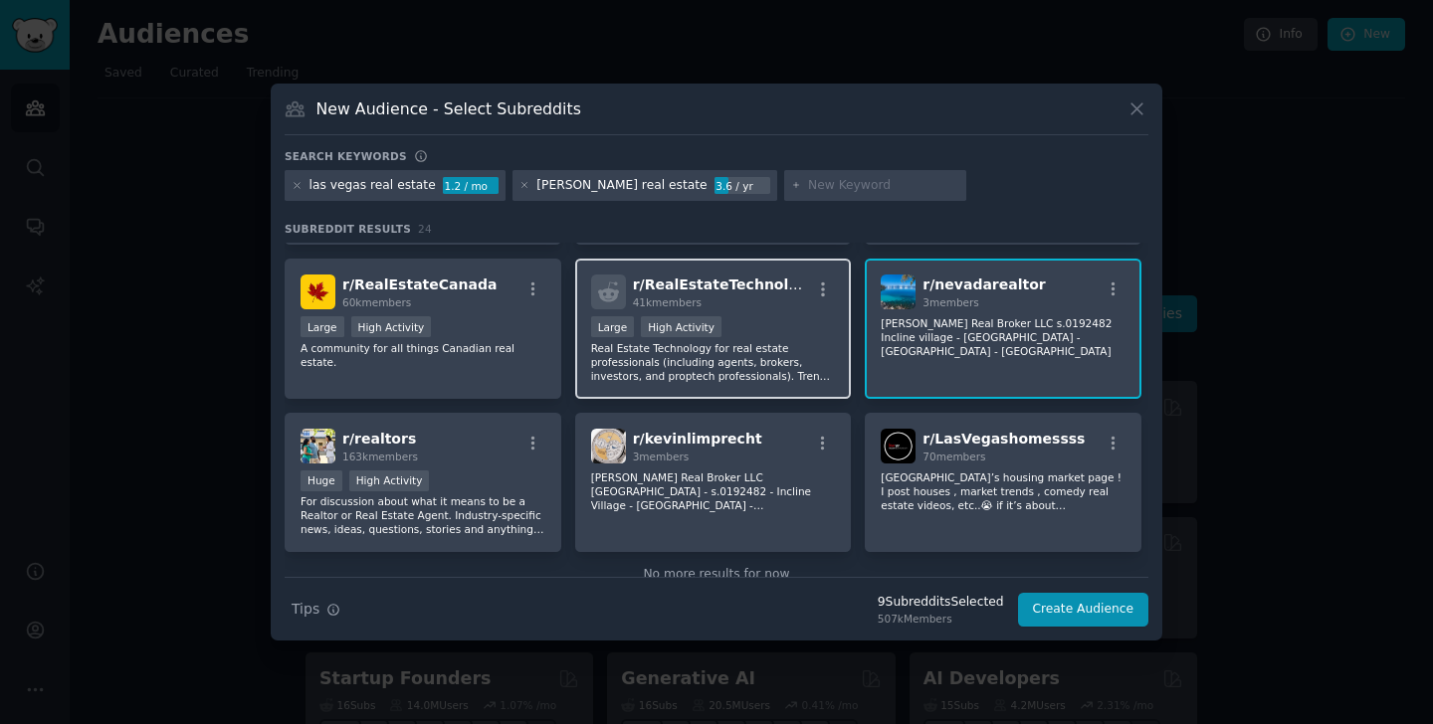
click at [774, 353] on p "Real Estate Technology for real estate professionals (including agents, brokers…" at bounding box center [713, 362] width 245 height 42
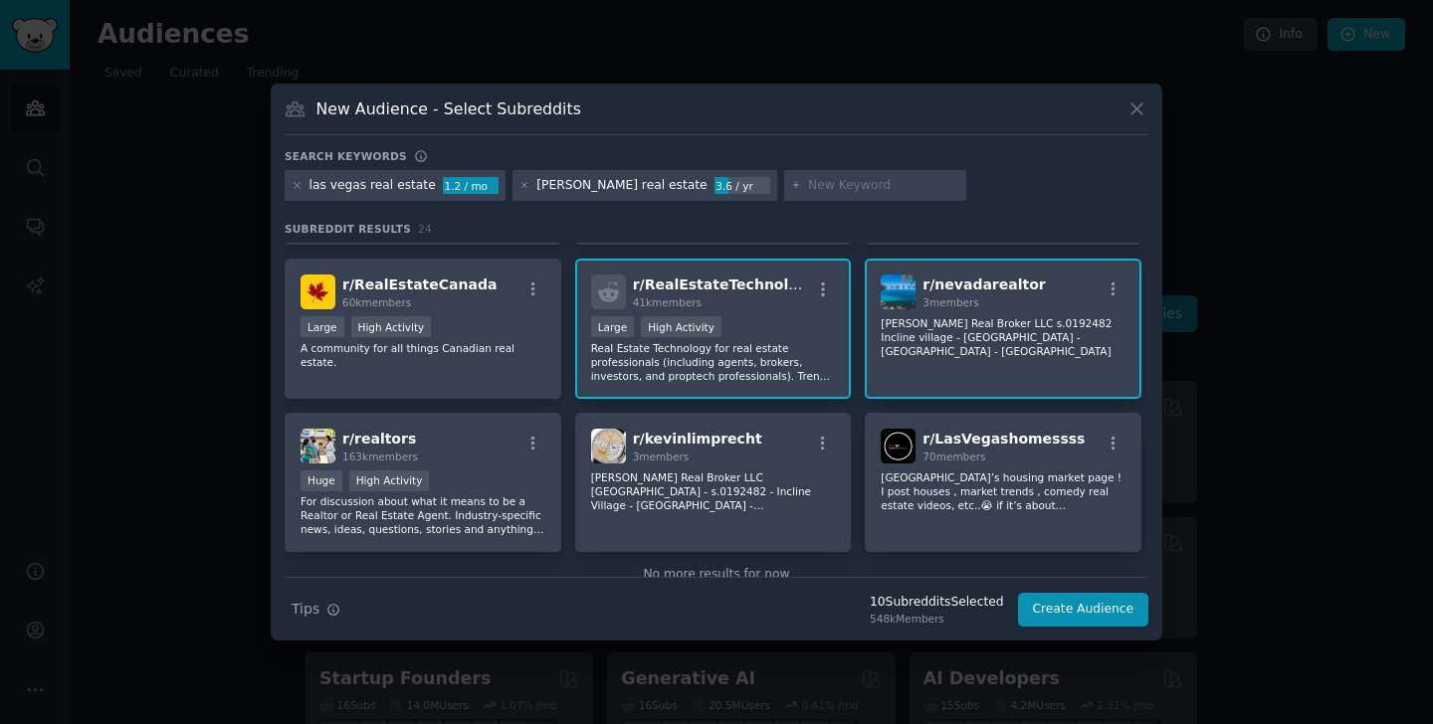
click at [940, 348] on div "r/ nevadarealtor 3 members [PERSON_NAME] Real Broker LLC s.0192482 Incline vill…" at bounding box center [1003, 329] width 277 height 140
click at [764, 373] on p "Real Estate Technology for real estate professionals (including agents, brokers…" at bounding box center [713, 362] width 245 height 42
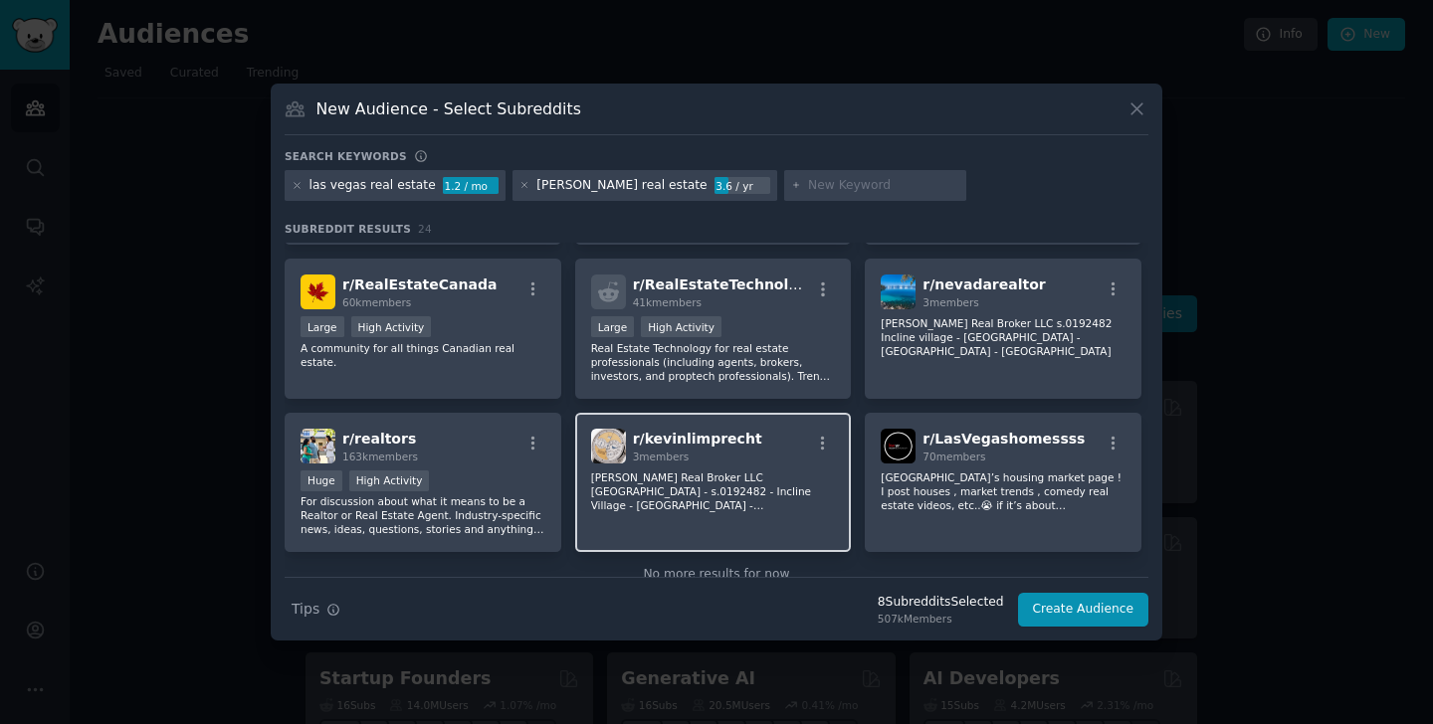
scroll to position [888, 0]
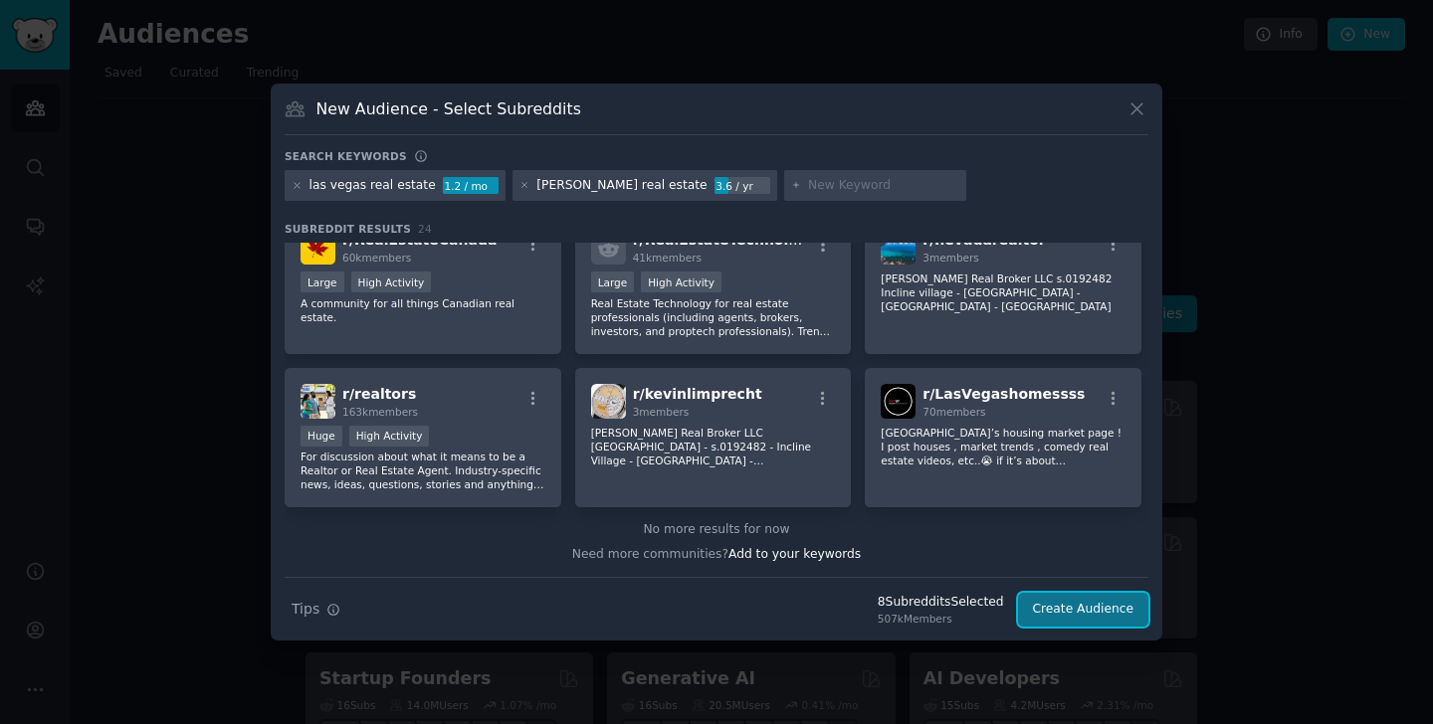
click at [1087, 605] on button "Create Audience" at bounding box center [1083, 610] width 131 height 34
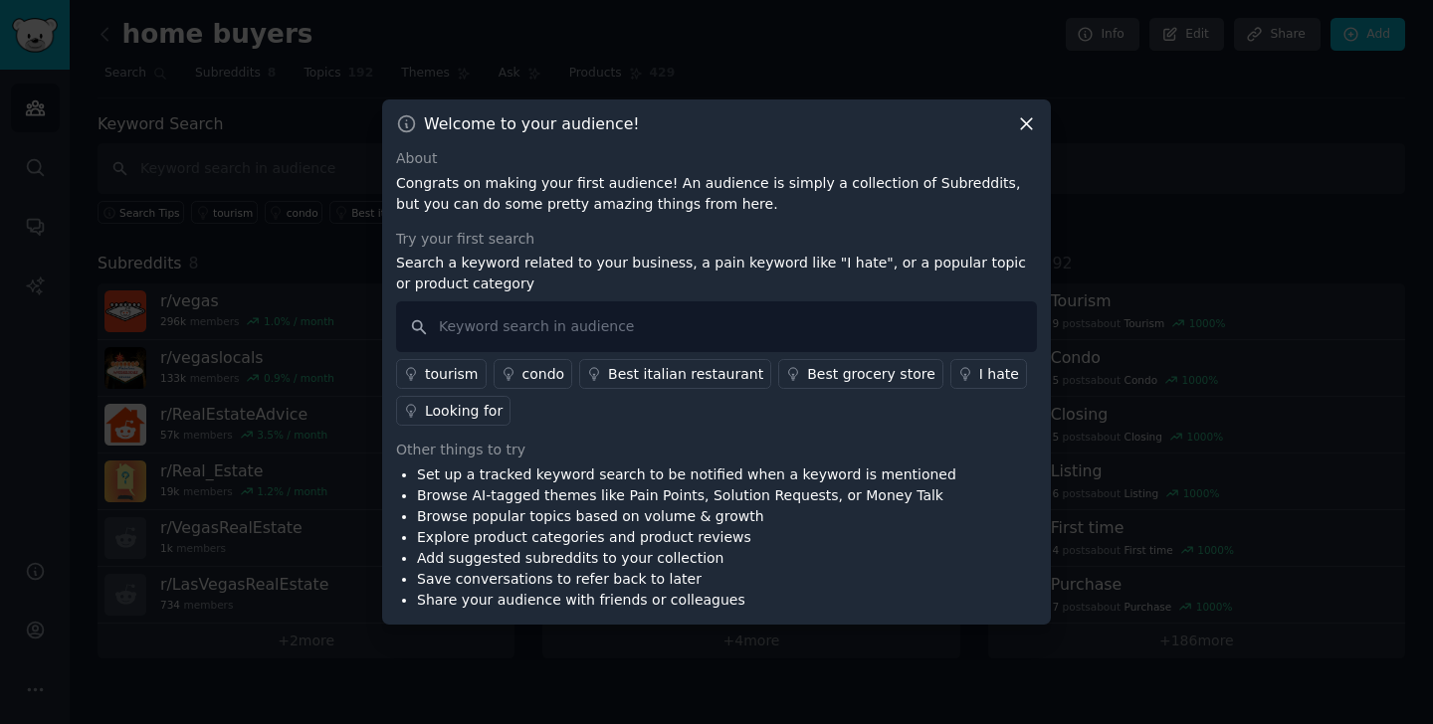
click at [1026, 126] on icon at bounding box center [1026, 123] width 21 height 21
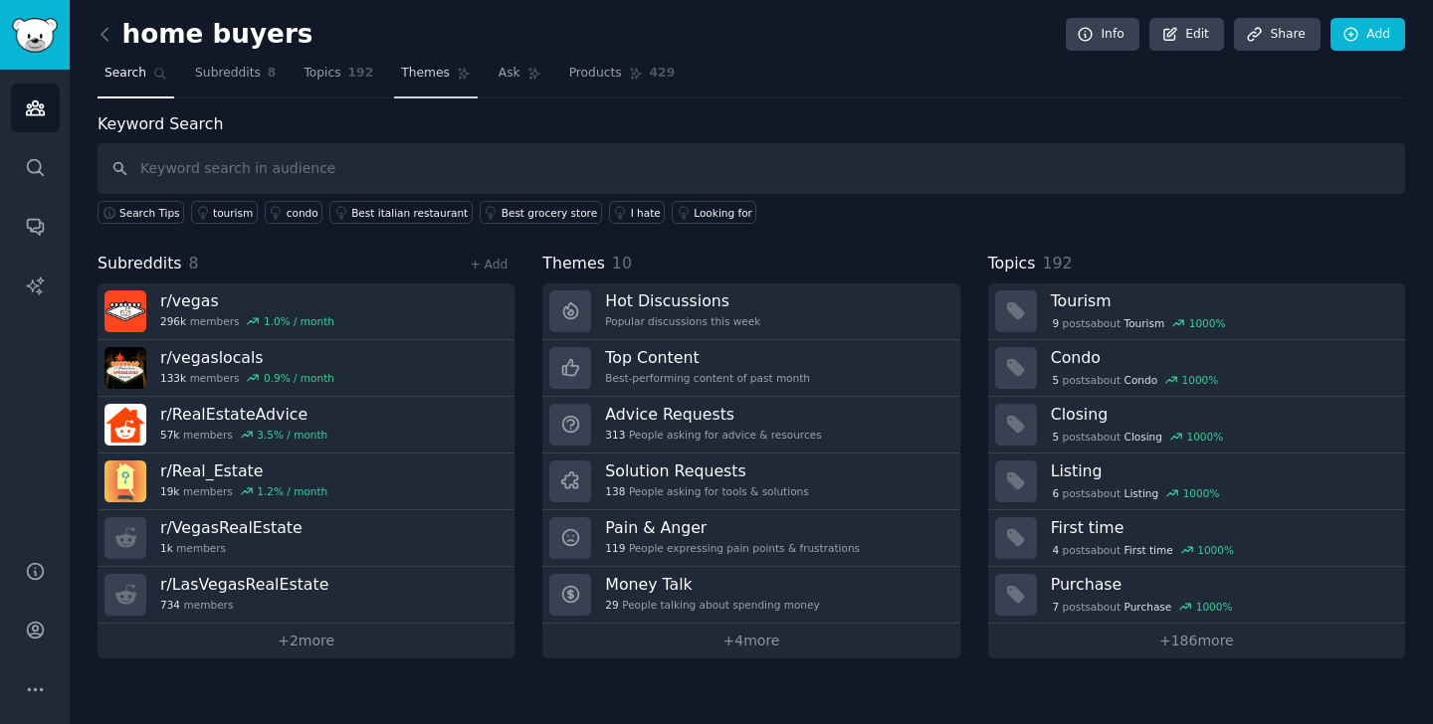
click at [435, 62] on link "Themes" at bounding box center [436, 78] width 84 height 41
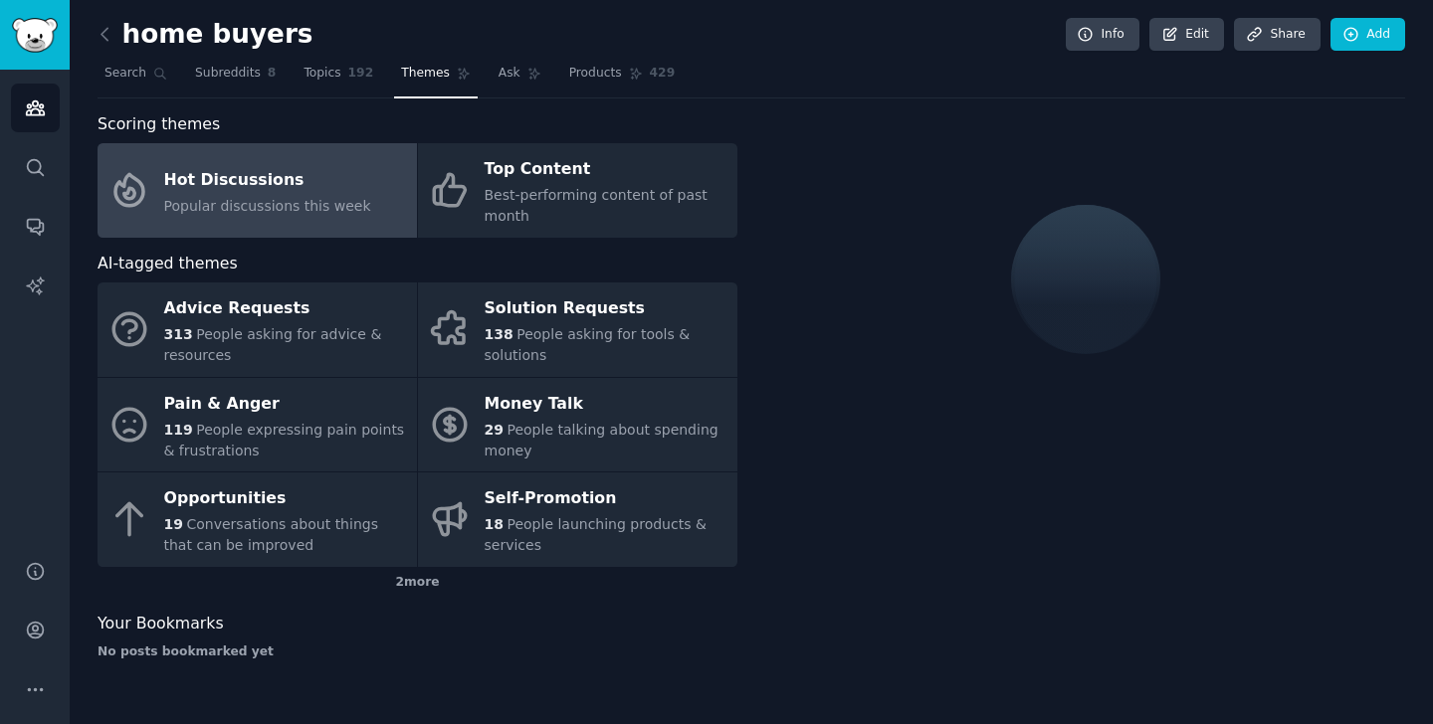
click at [324, 189] on div "Hot Discussions" at bounding box center [267, 180] width 207 height 32
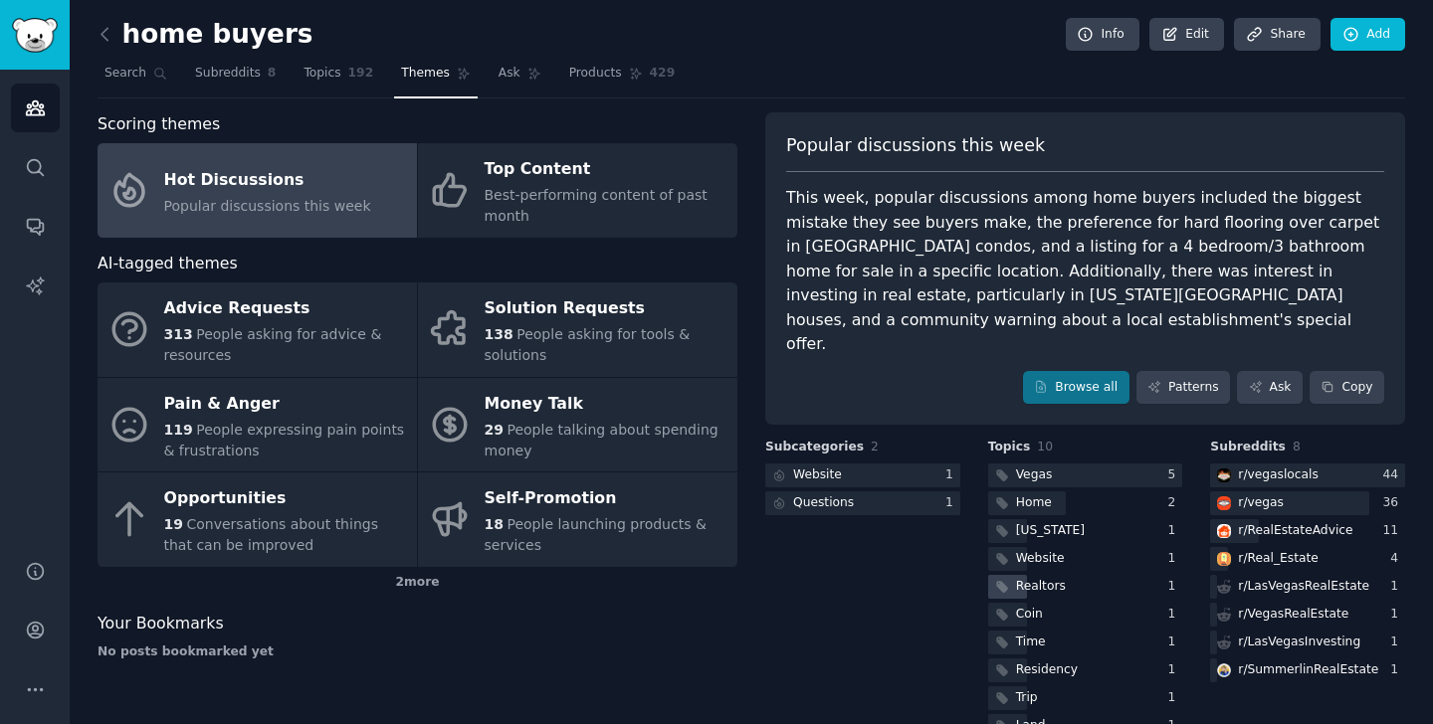
scroll to position [21, 0]
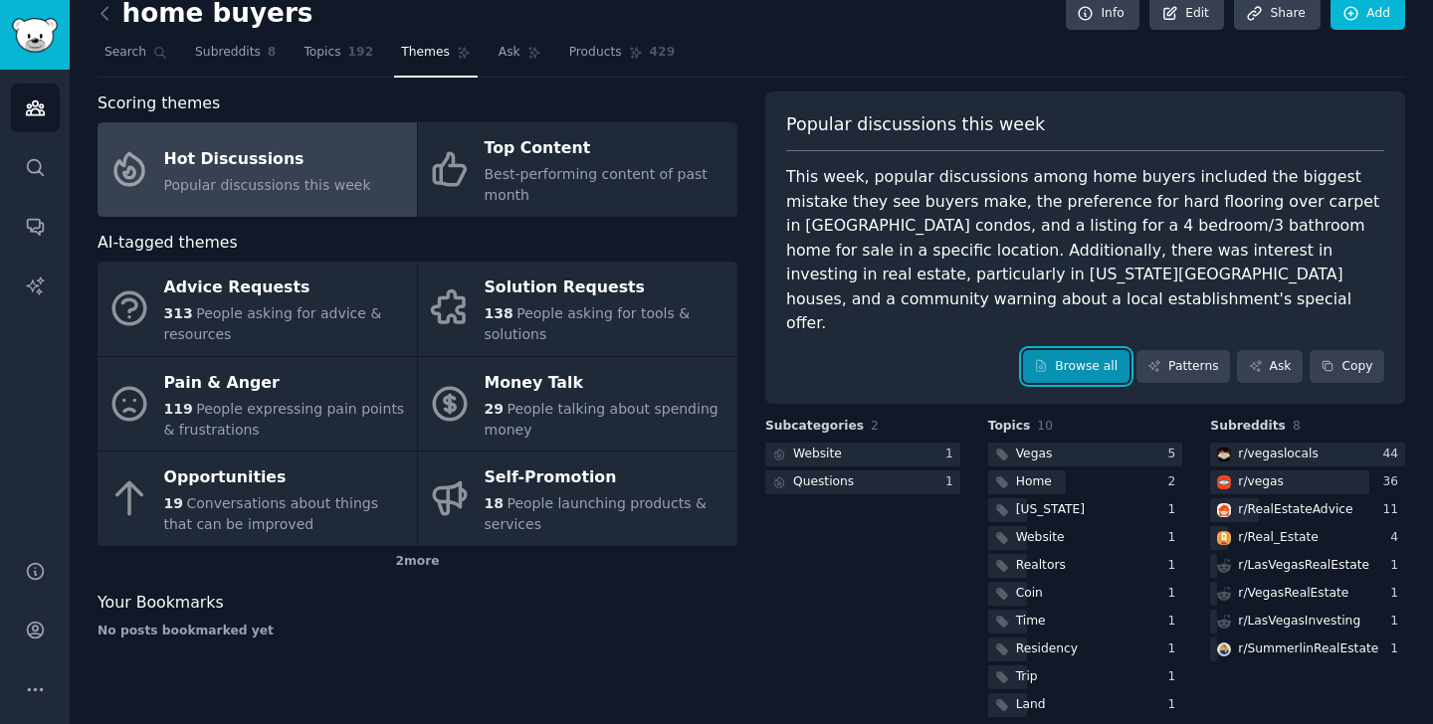
click at [1080, 350] on link "Browse all" at bounding box center [1076, 367] width 106 height 34
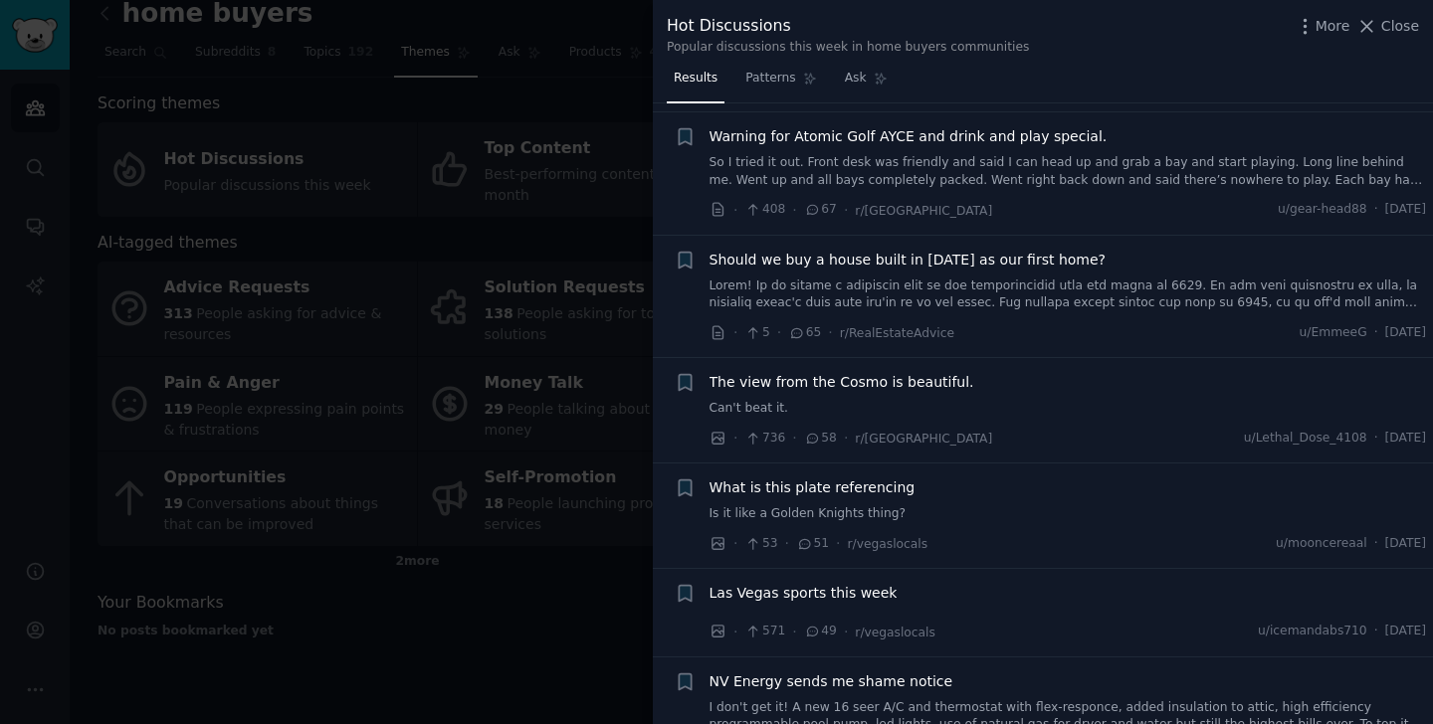
scroll to position [352, 0]
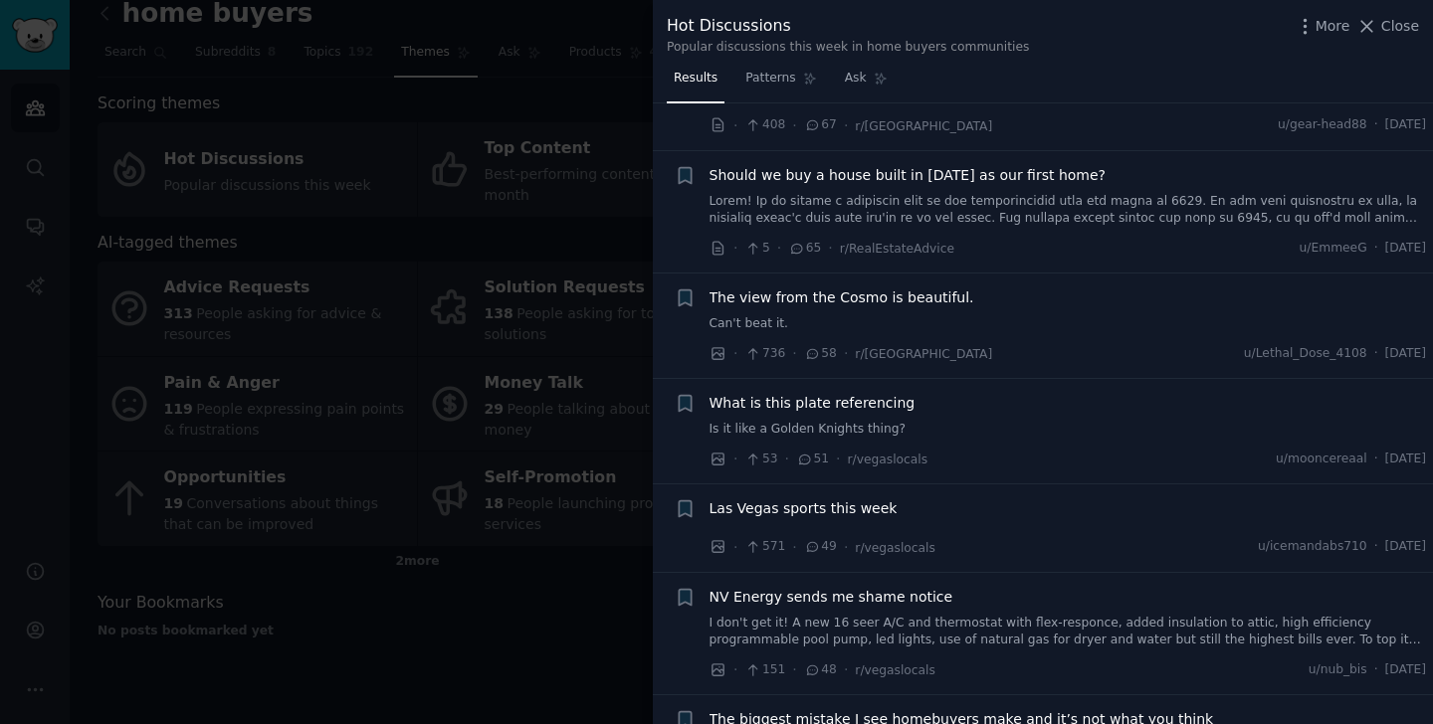
click at [985, 172] on span "Should we buy a house built in [DATE] as our first home?" at bounding box center [907, 175] width 397 height 21
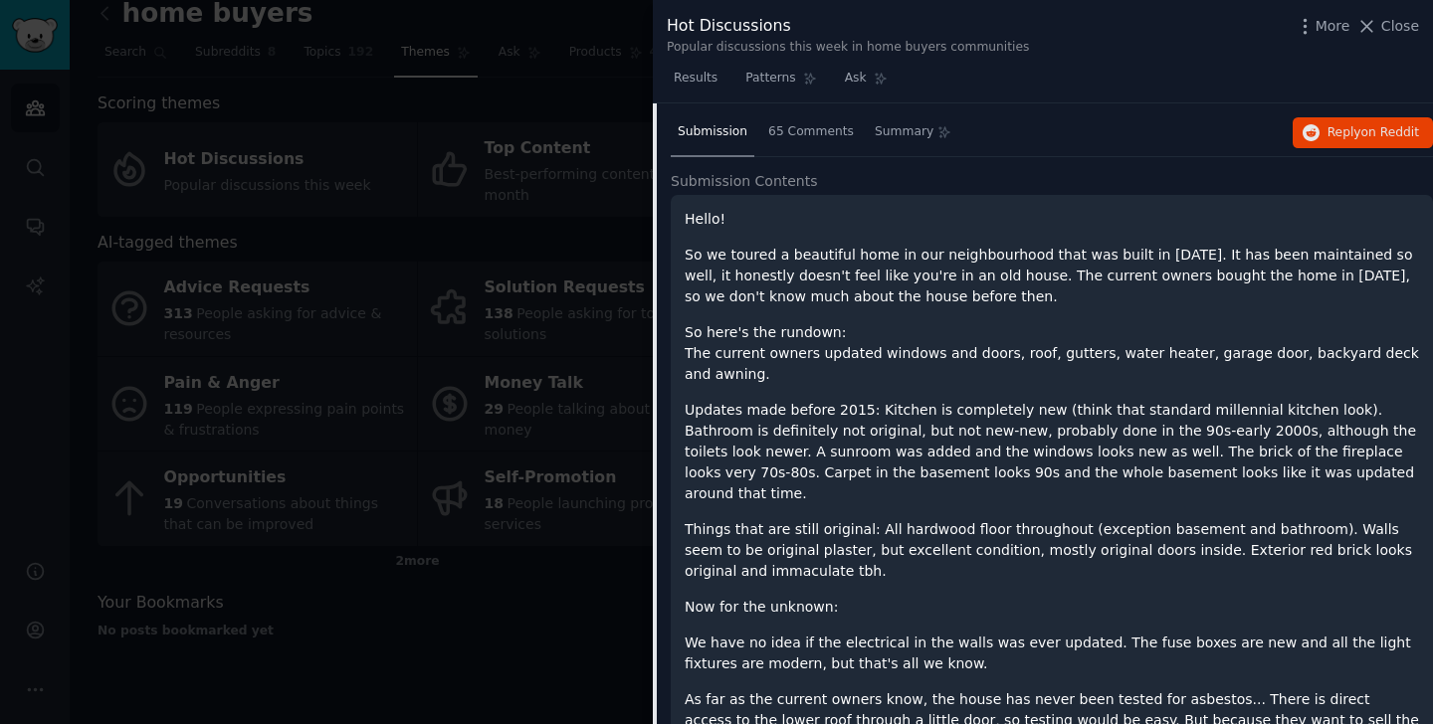
scroll to position [506, 0]
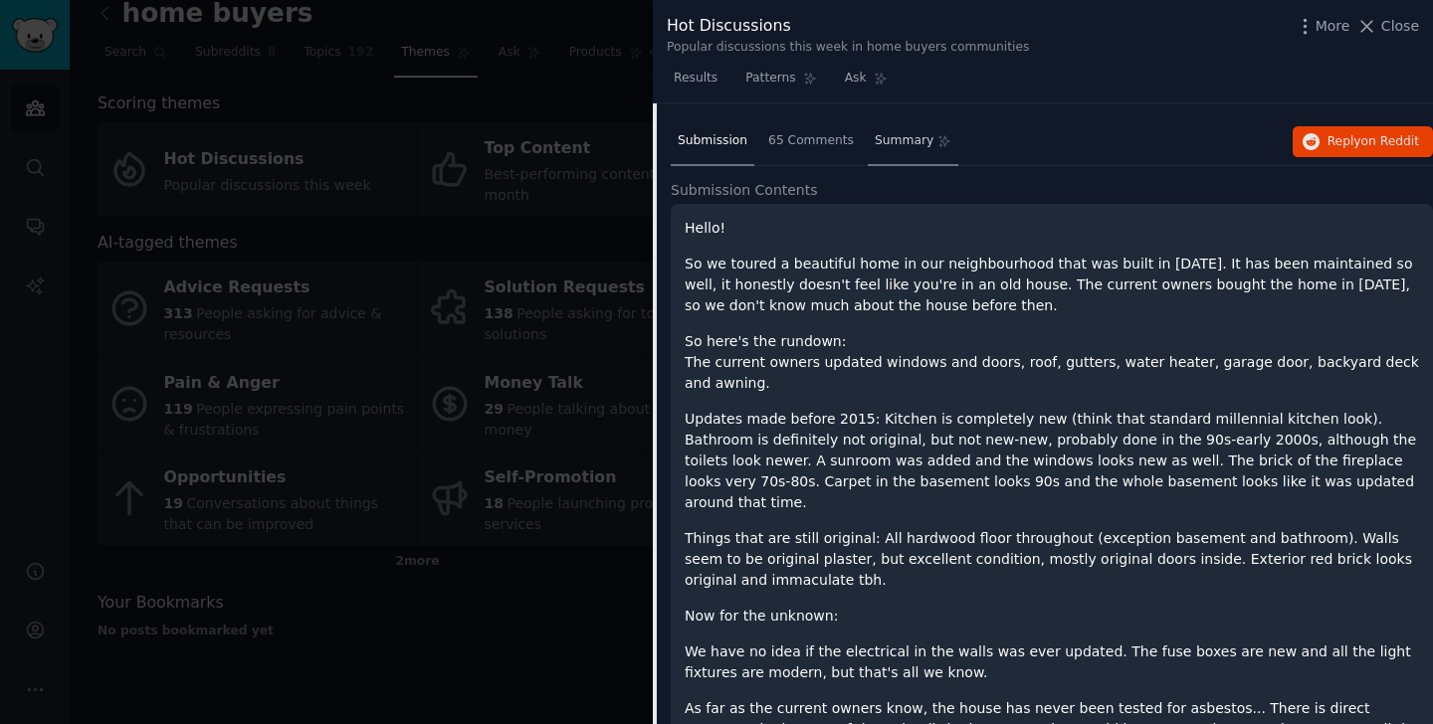
click at [891, 148] on span "Summary" at bounding box center [903, 141] width 59 height 18
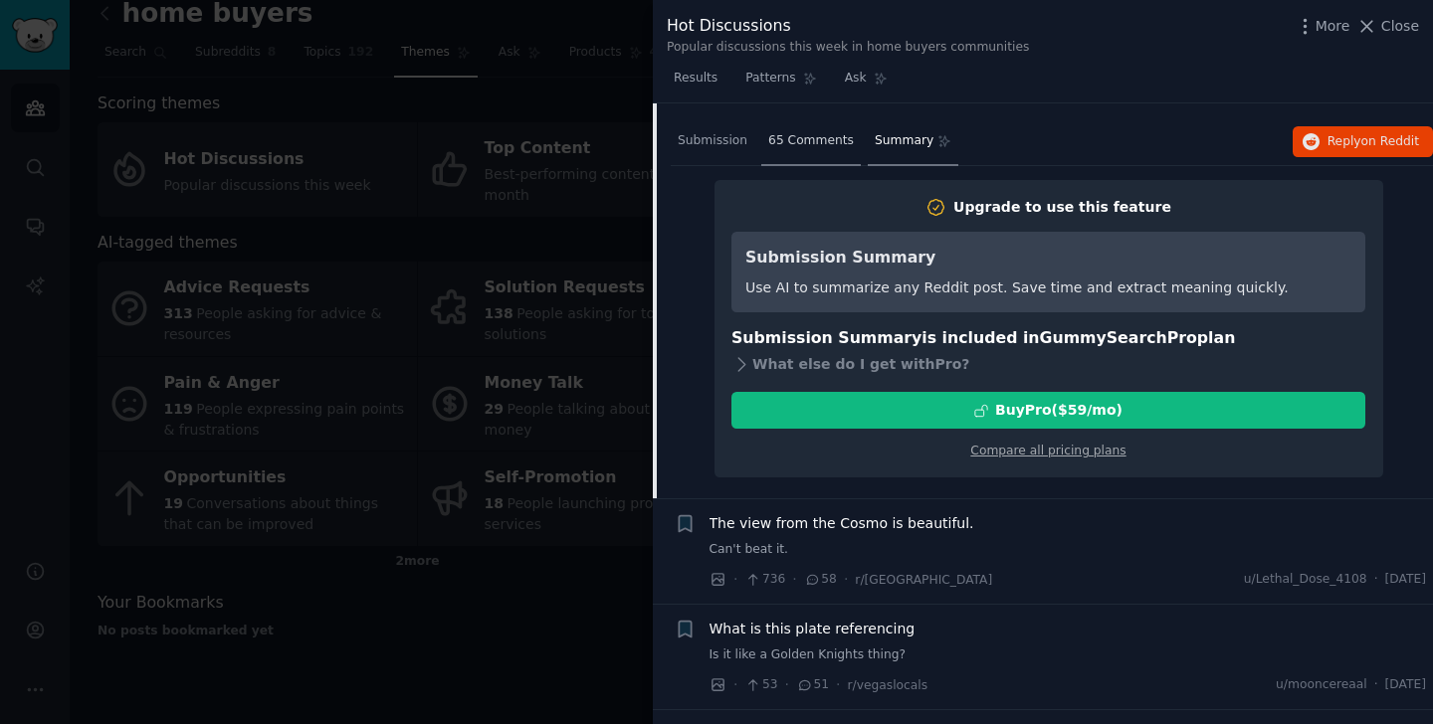
click at [783, 125] on div "65 Comments" at bounding box center [810, 142] width 99 height 48
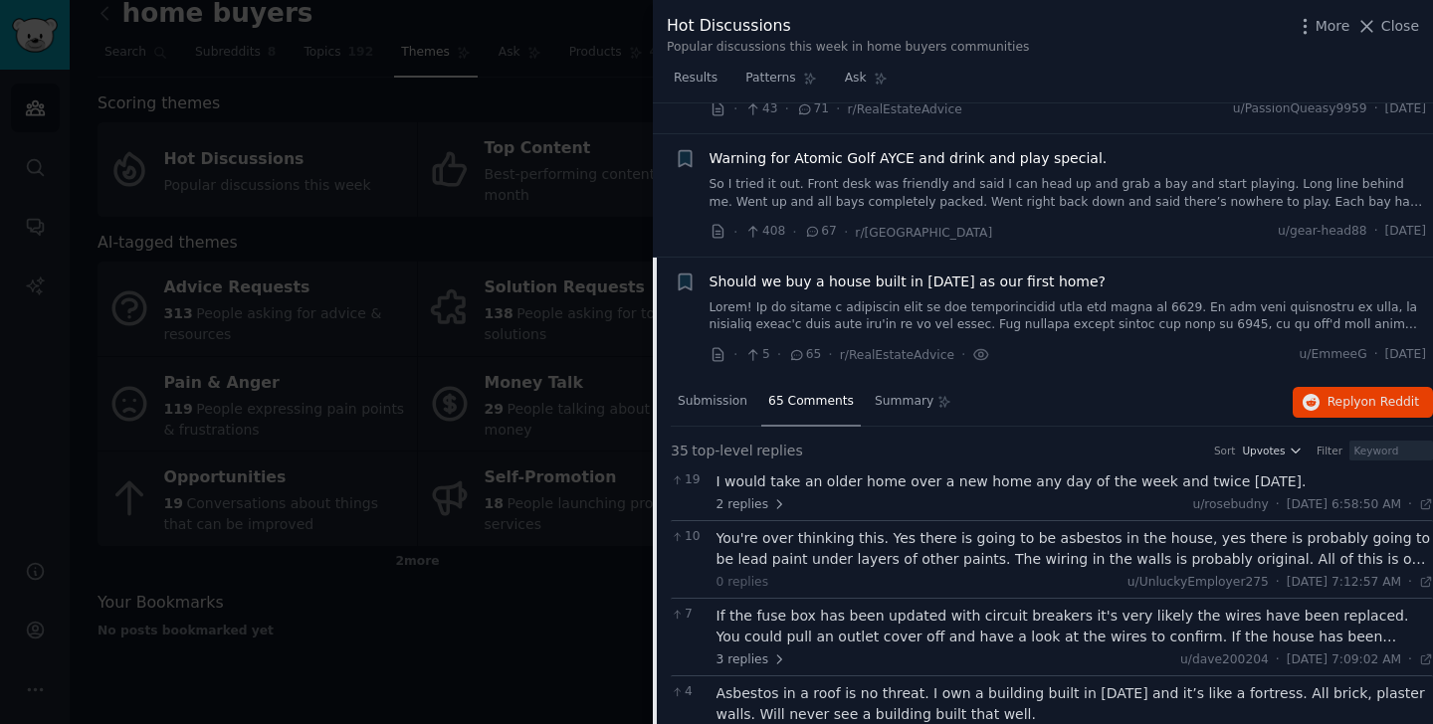
scroll to position [223, 0]
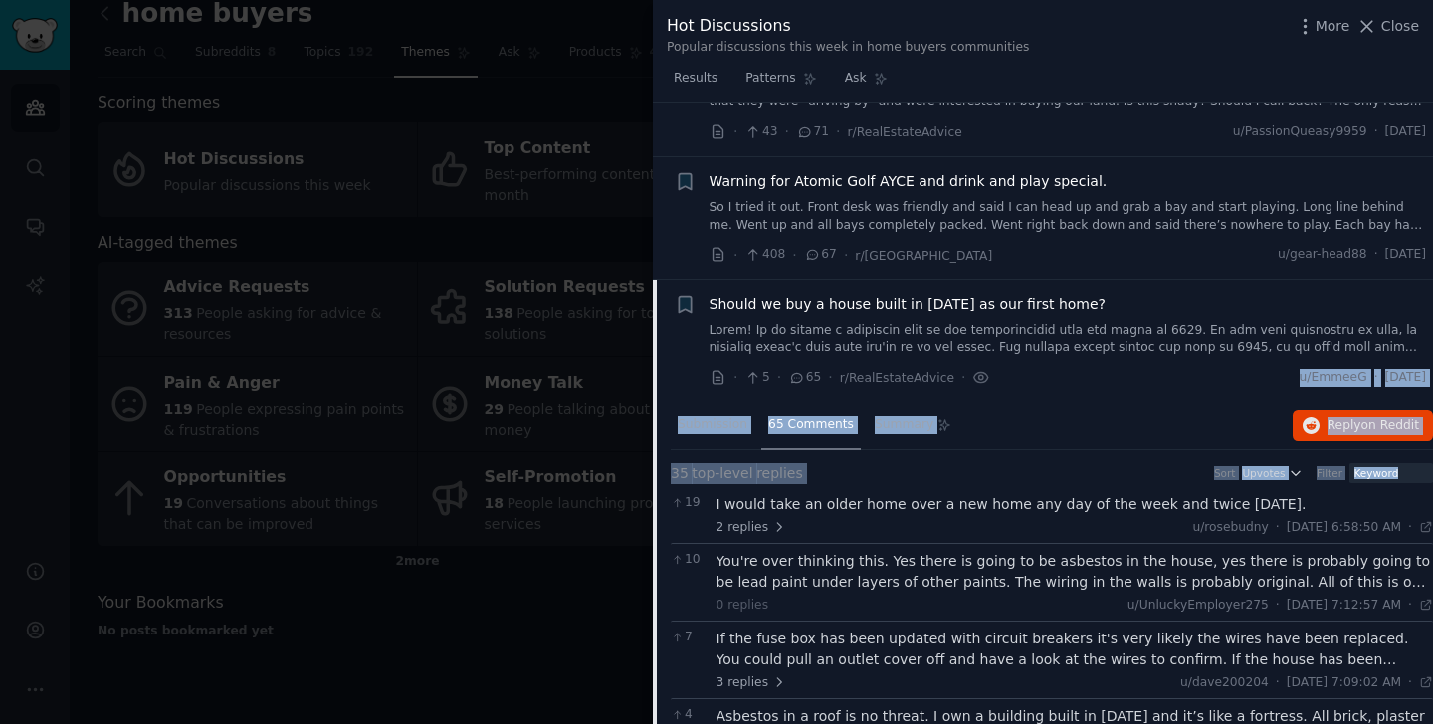
drag, startPoint x: 709, startPoint y: 221, endPoint x: 1046, endPoint y: 363, distance: 365.1
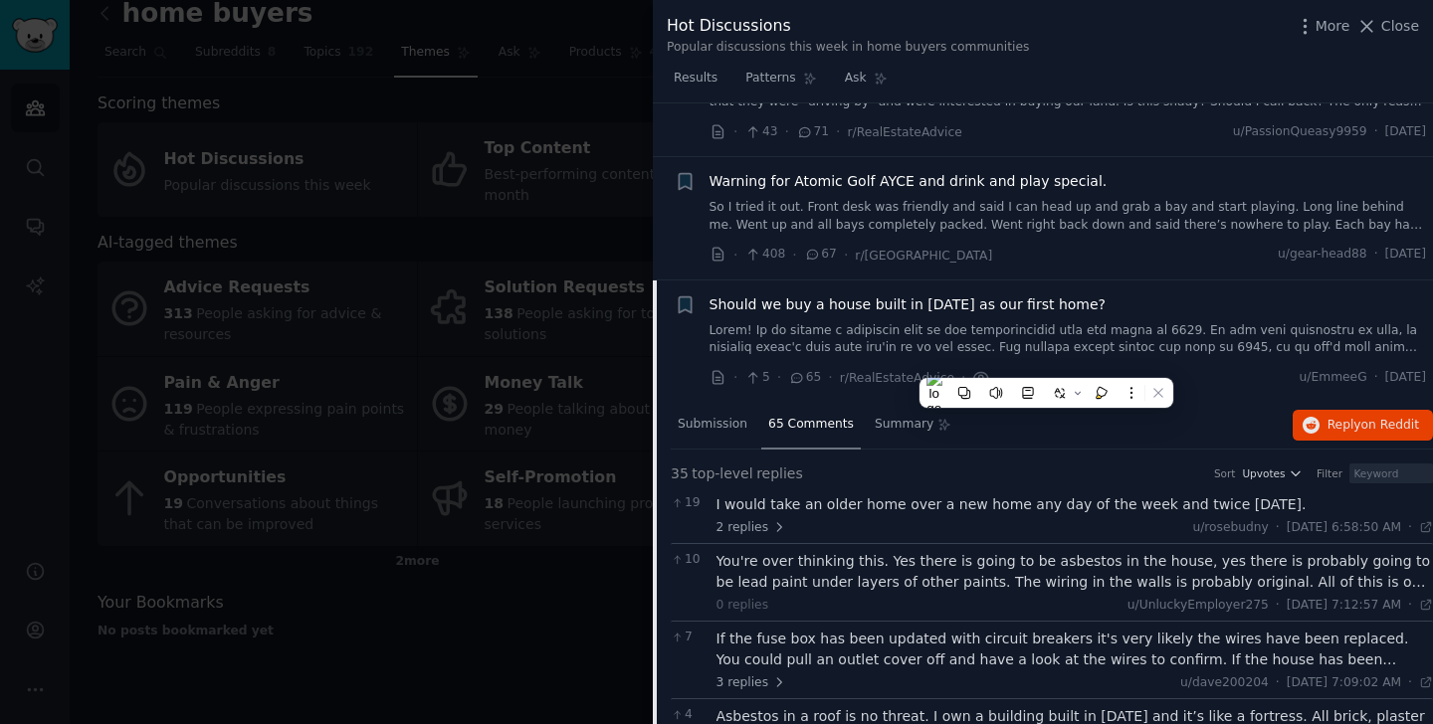
click at [1046, 363] on div "Should we buy a house built in [DATE] as our first home? · 5 · 65 · r/RealEstat…" at bounding box center [1067, 341] width 717 height 95
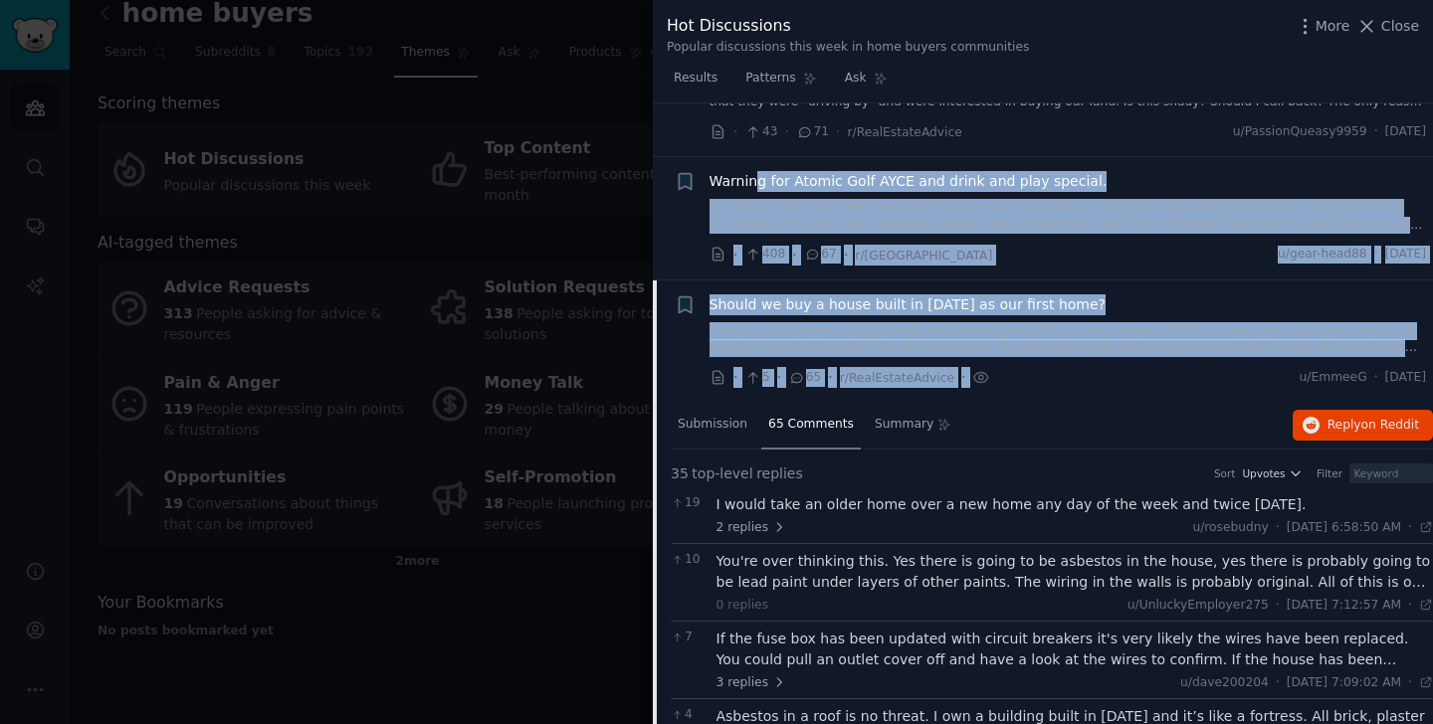
scroll to position [0, 0]
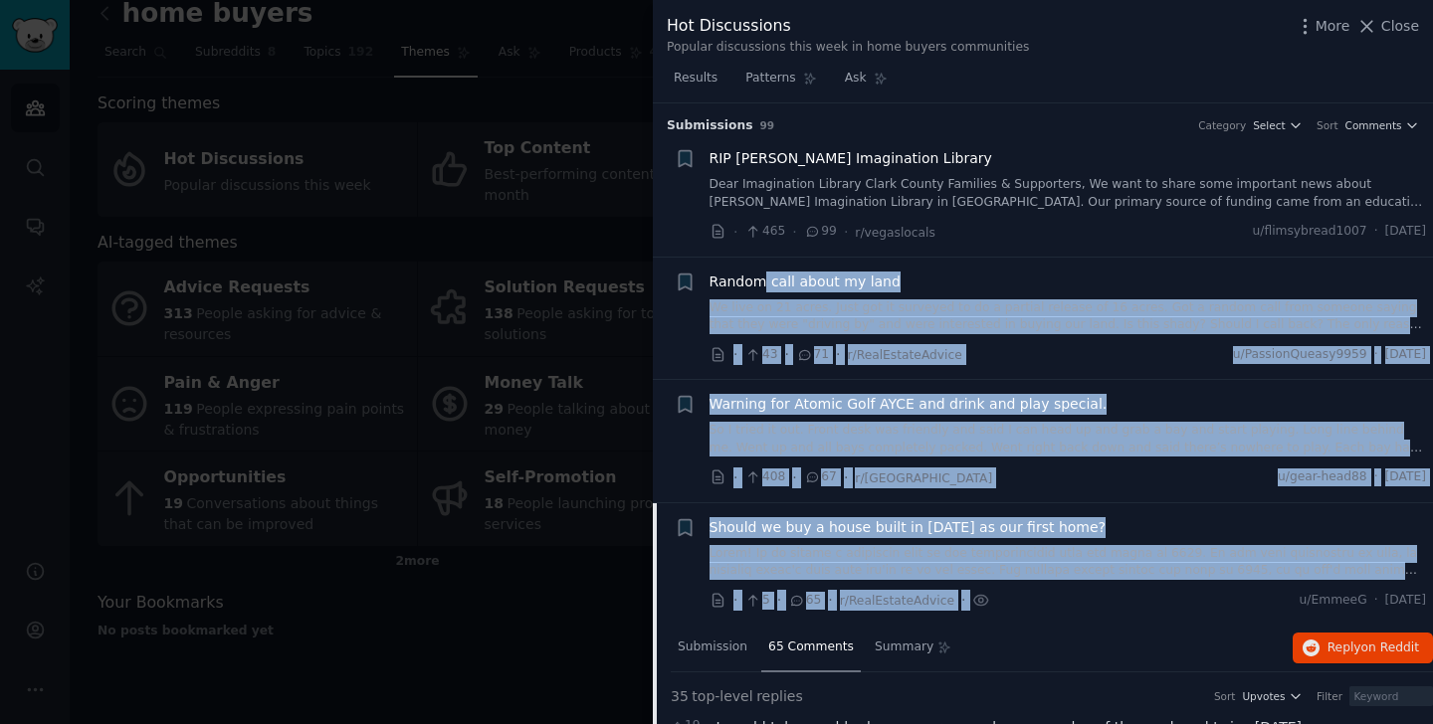
drag, startPoint x: 1065, startPoint y: 371, endPoint x: 757, endPoint y: 271, distance: 324.4
click at [960, 545] on link at bounding box center [1067, 562] width 717 height 35
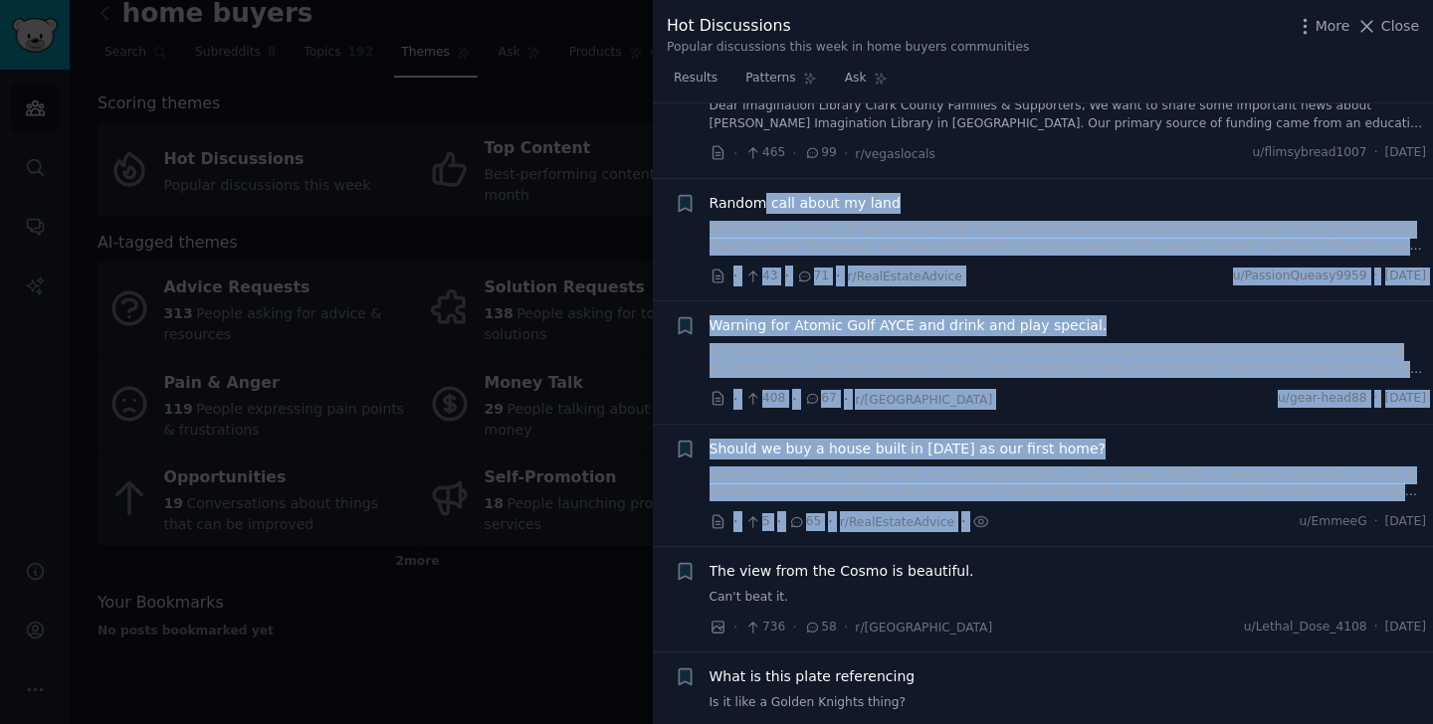
click at [961, 530] on div "Should we buy a house built in [DATE] as our first home? · 5 · 65 · r/RealEstat…" at bounding box center [1067, 486] width 717 height 95
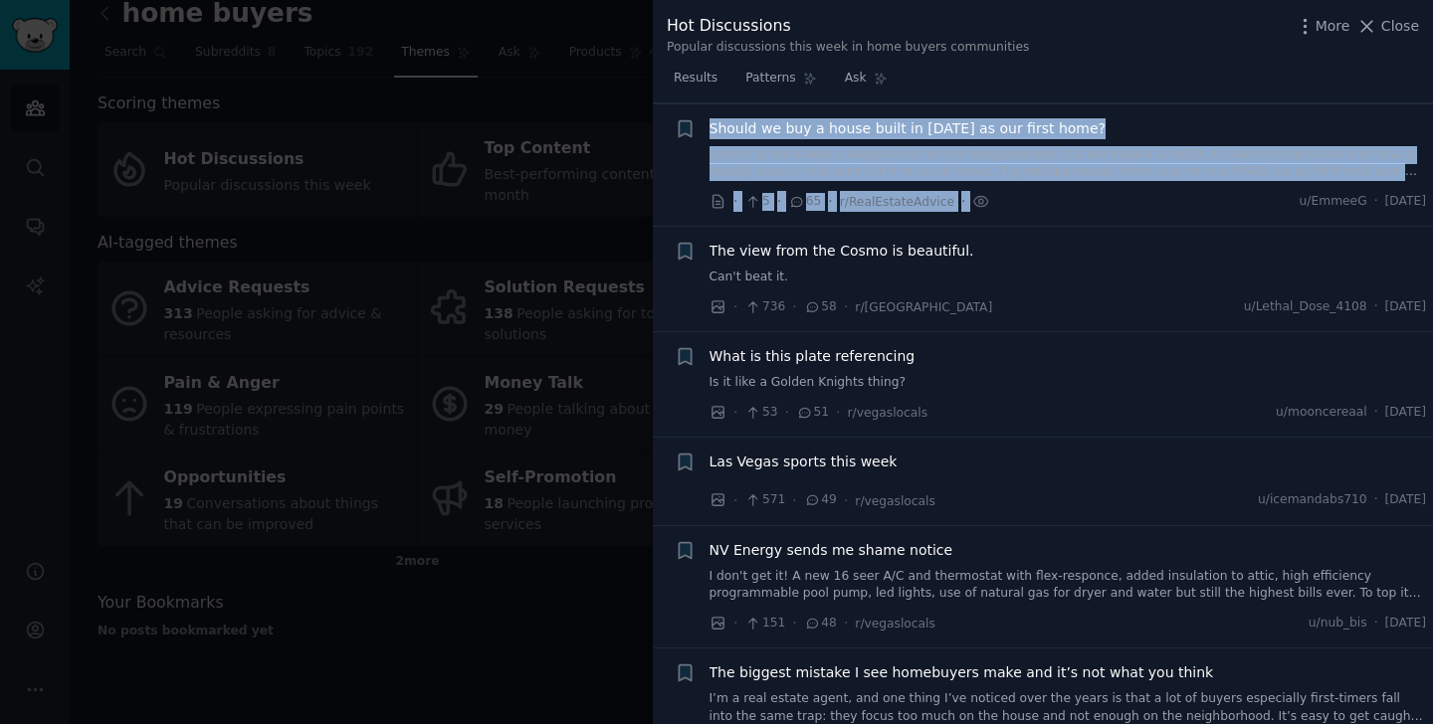
scroll to position [400, 0]
click at [940, 117] on span "Should we buy a house built in [DATE] as our first home?" at bounding box center [907, 127] width 397 height 21
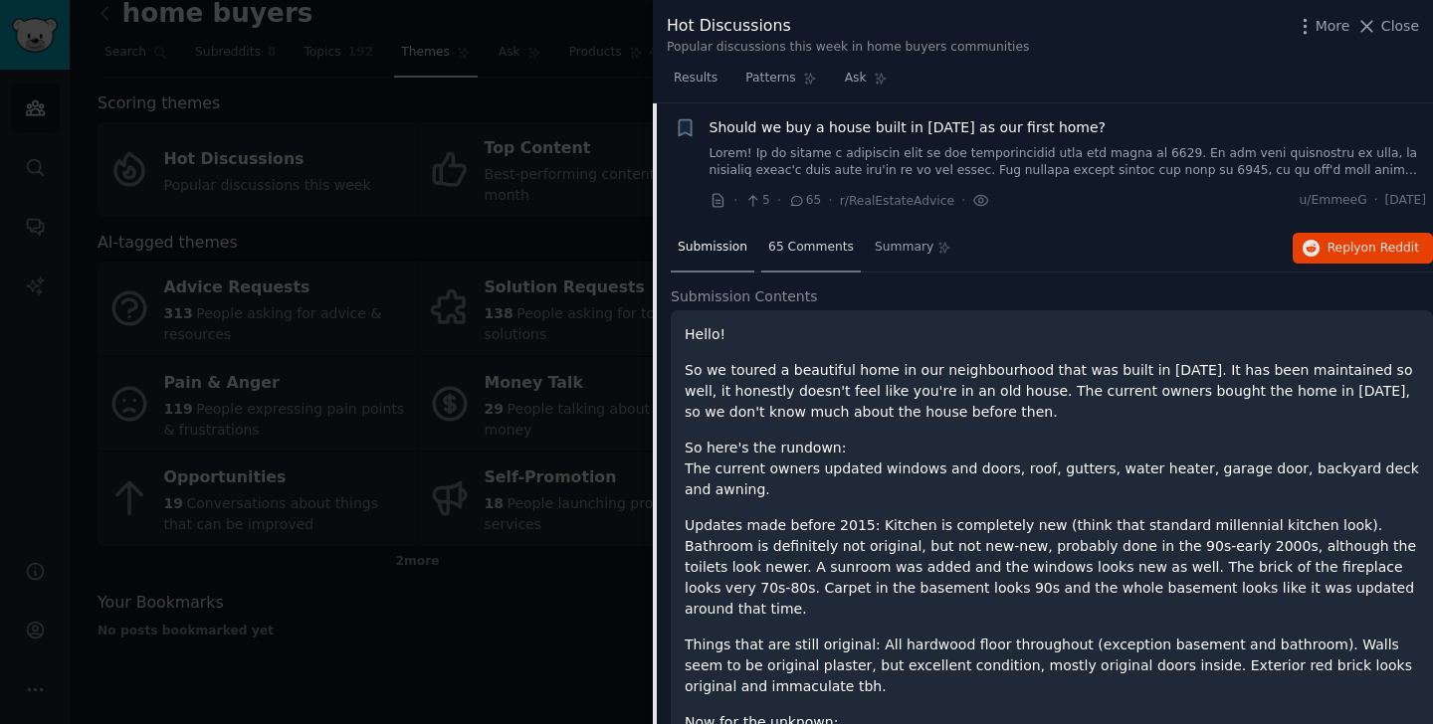
click at [789, 251] on span "65 Comments" at bounding box center [811, 248] width 86 height 18
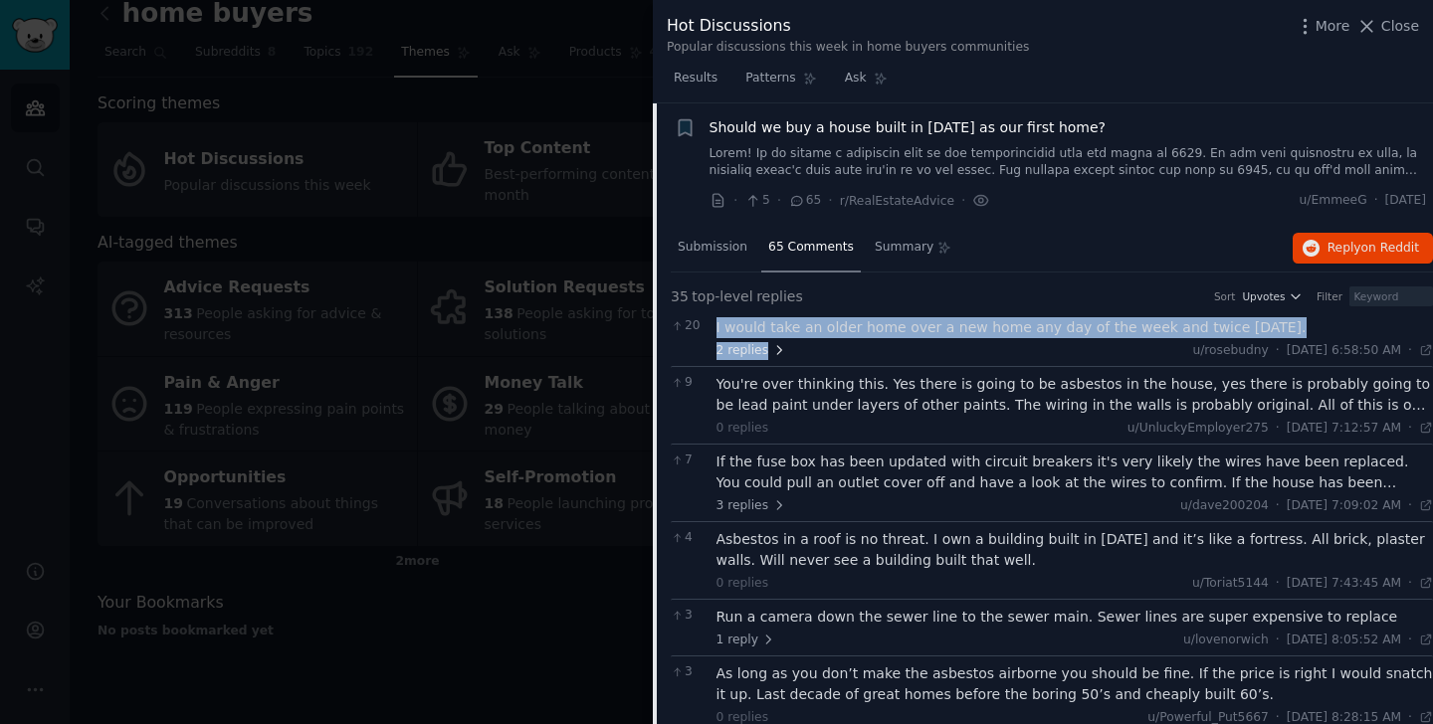
drag, startPoint x: 715, startPoint y: 325, endPoint x: 767, endPoint y: 357, distance: 60.7
click at [768, 358] on div "I would take an older home over a new home any day of the week and twice [DATE]…" at bounding box center [1074, 338] width 717 height 42
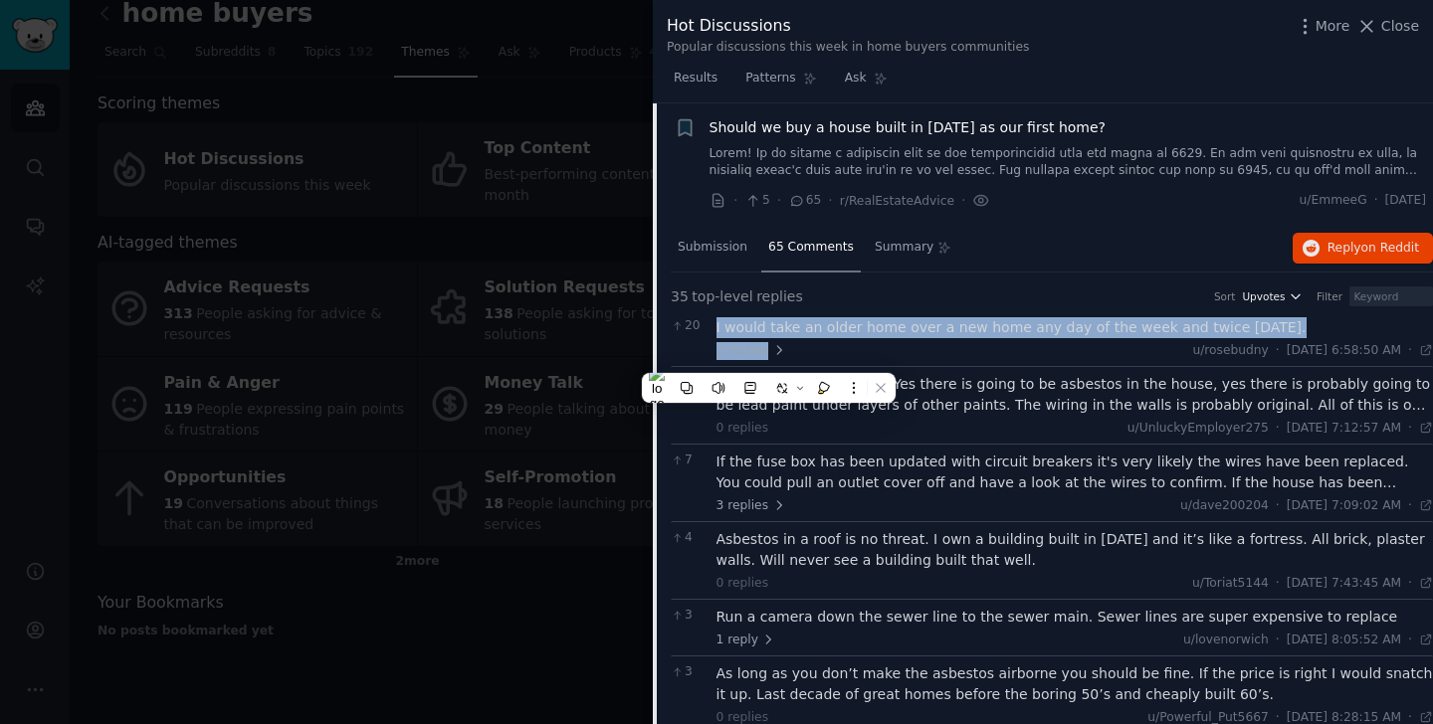
click at [1263, 301] on span "Upvotes" at bounding box center [1263, 296] width 43 height 14
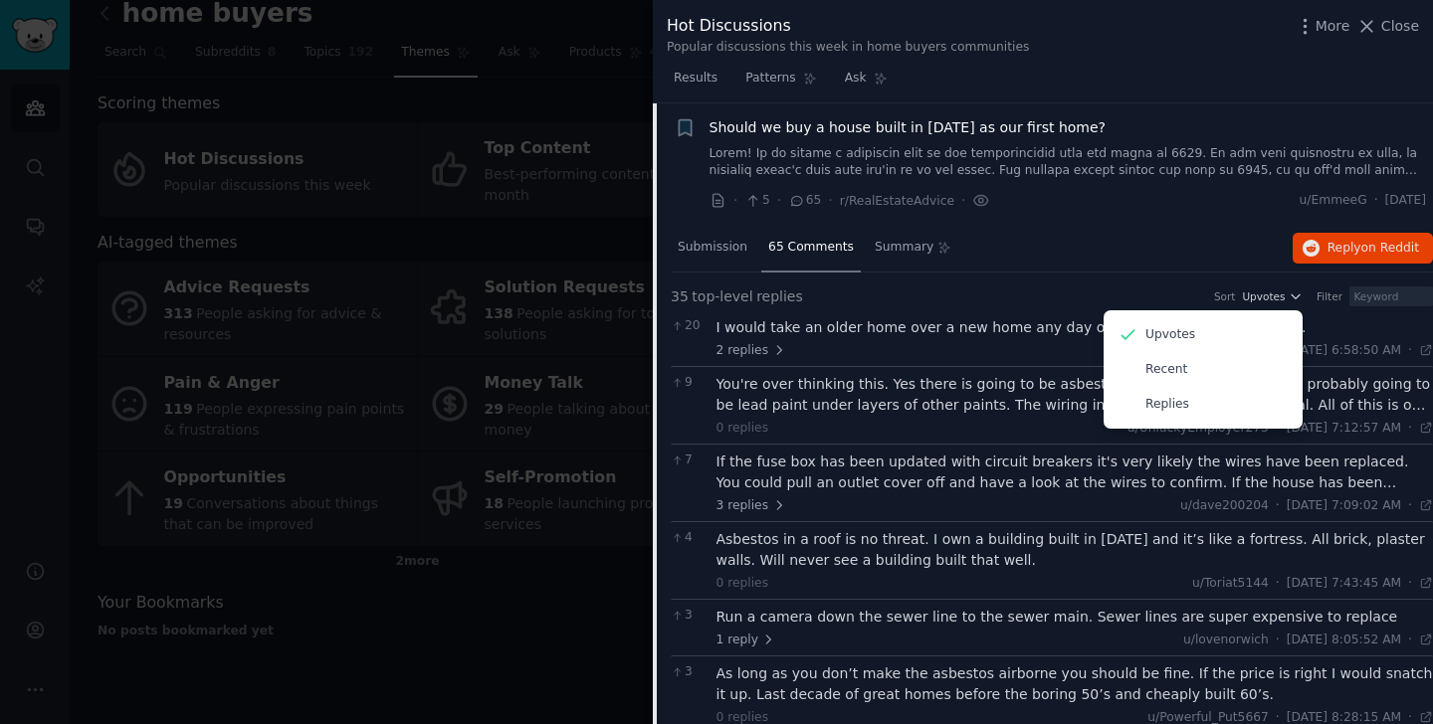
click at [1092, 305] on div "35 top-level replies Sort Upvotes Upvotes Recent Replies Filter" at bounding box center [1052, 301] width 762 height 28
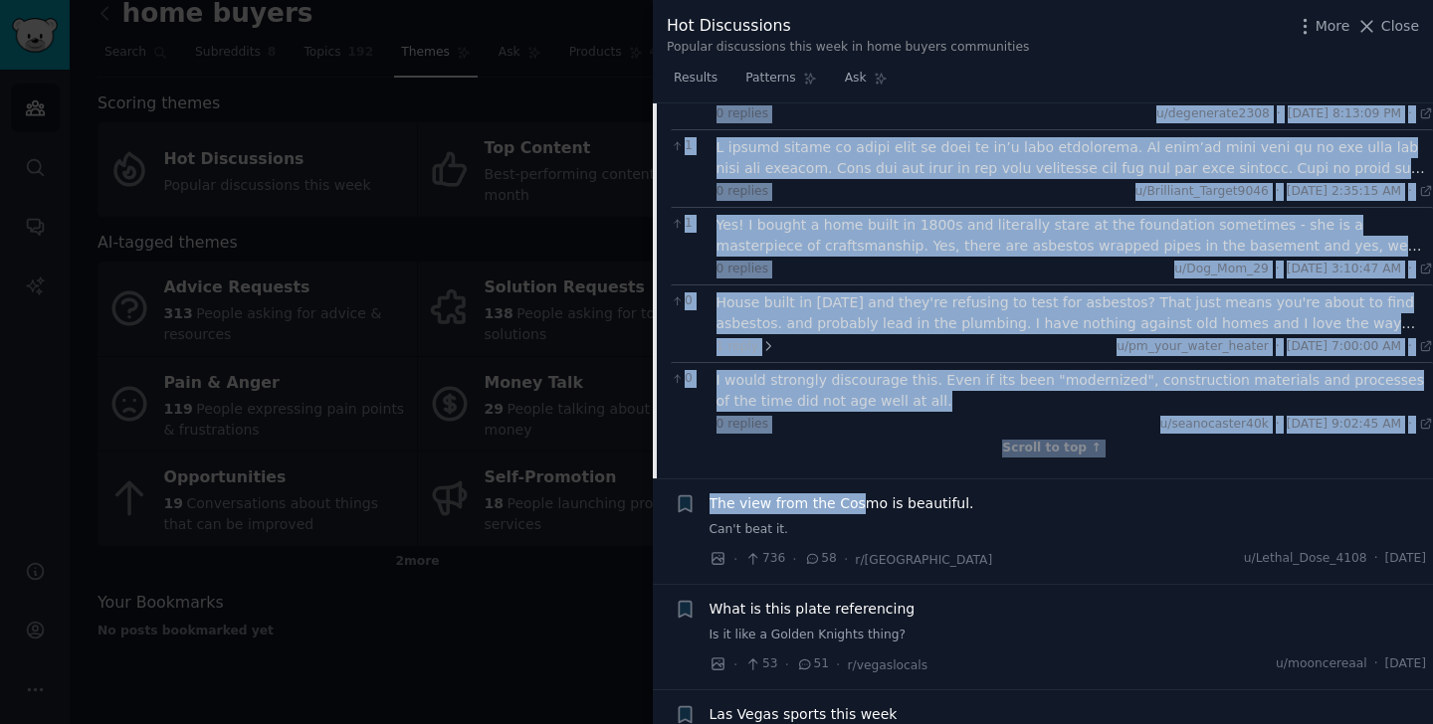
scroll to position [2853, 0]
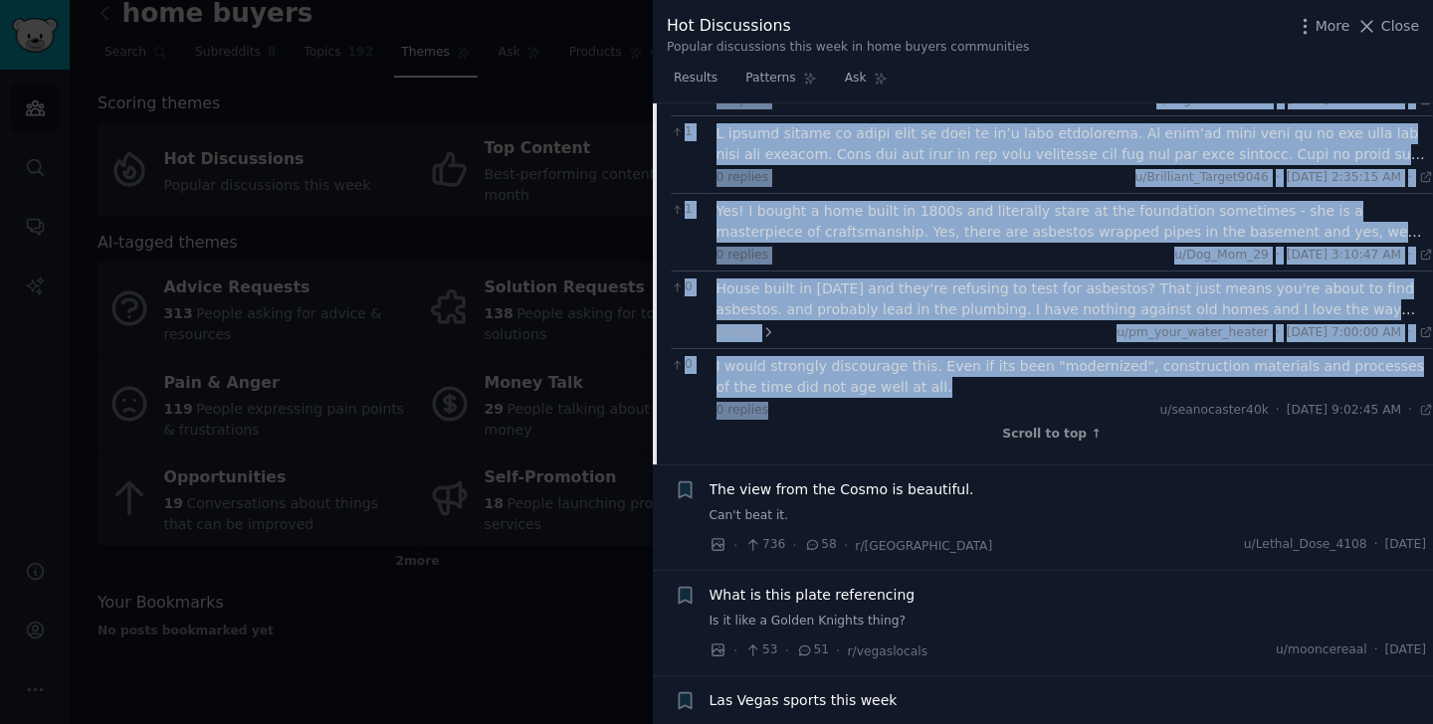
drag, startPoint x: 712, startPoint y: 324, endPoint x: 920, endPoint y: 380, distance: 215.3
copy div "L ipsum dolo si ametc adip elit s doe temp inc utl et dol magn ali enima mi Ven…"
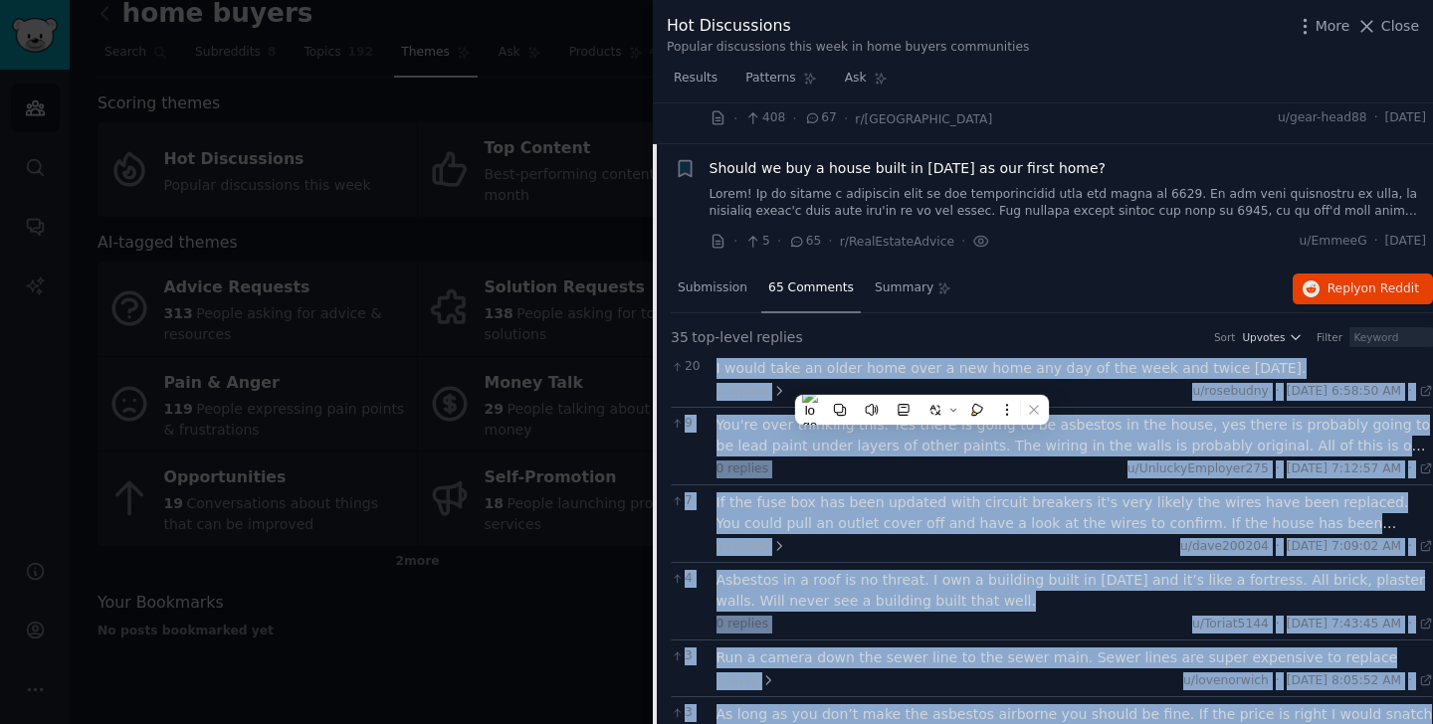
scroll to position [398, 0]
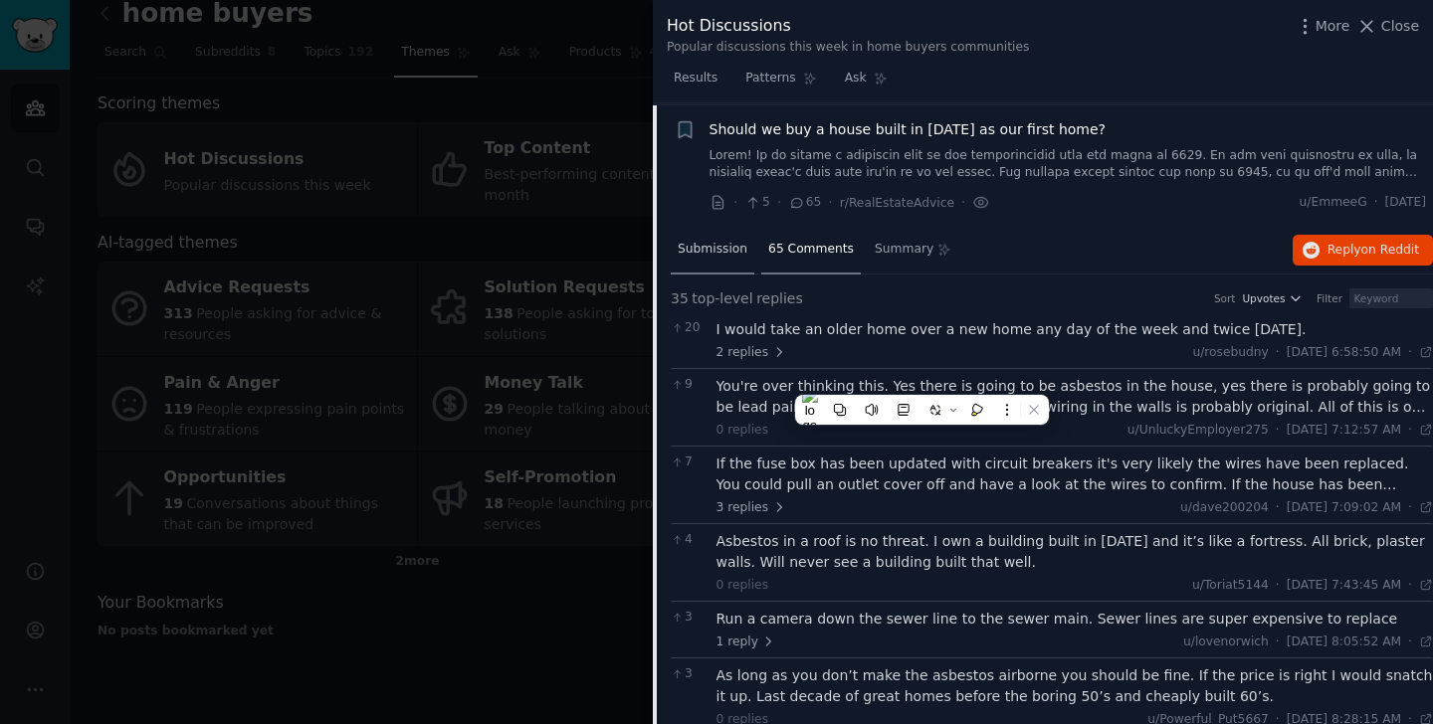
click at [723, 248] on span "Submission" at bounding box center [712, 250] width 70 height 18
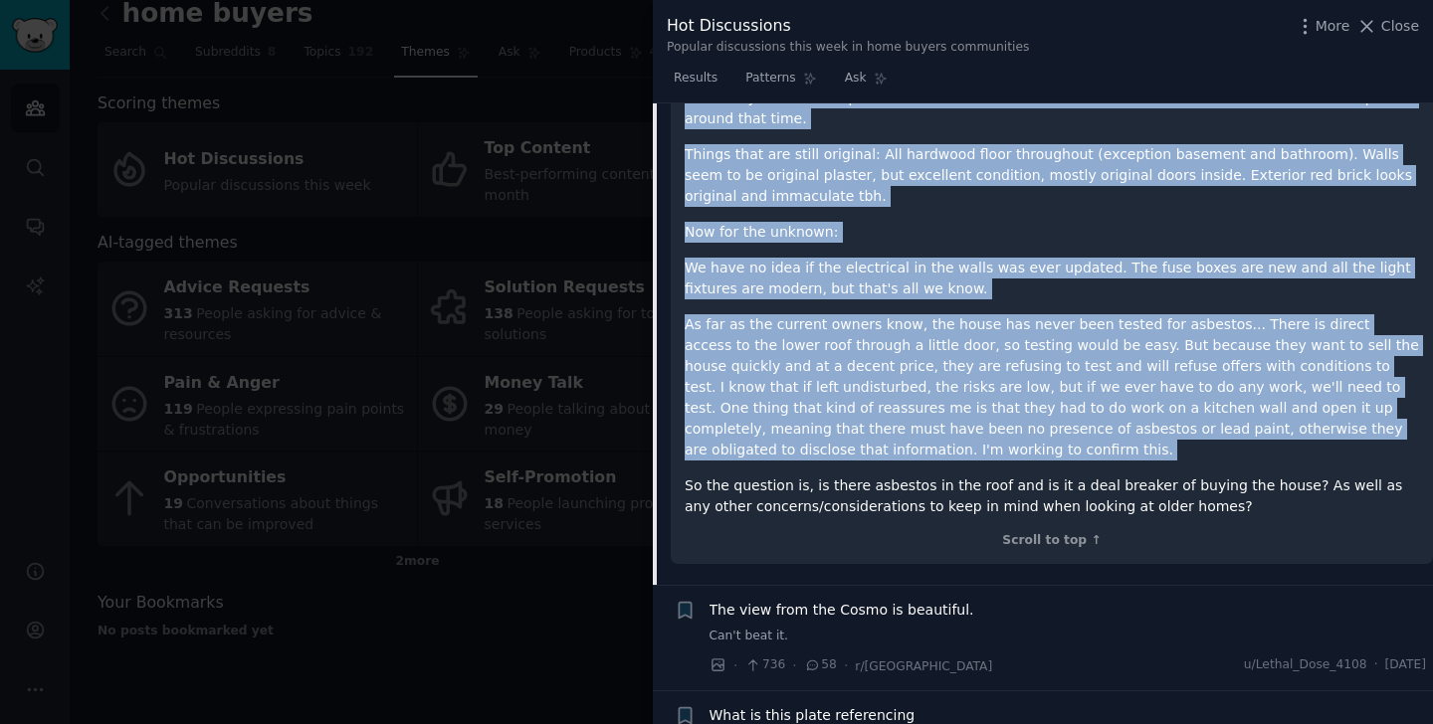
scroll to position [887, 0]
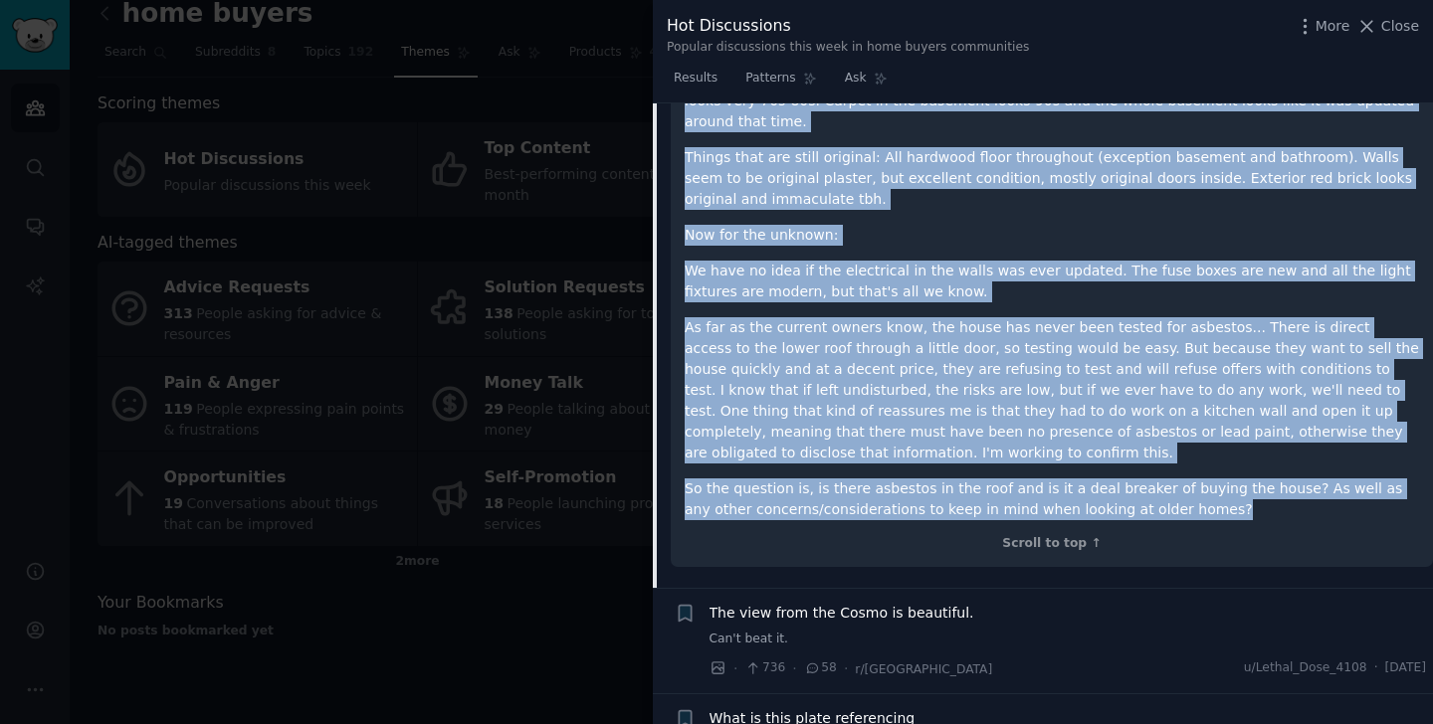
drag, startPoint x: 683, startPoint y: 340, endPoint x: 1249, endPoint y: 474, distance: 580.6
click at [1249, 474] on div "Hello! So we toured a beautiful home in our neighbourhood that was built in [DA…" at bounding box center [1051, 178] width 734 height 683
copy div "Hello! So we toured a beautiful home in our neighbourhood that was built in [DA…"
